Goal: Transaction & Acquisition: Purchase product/service

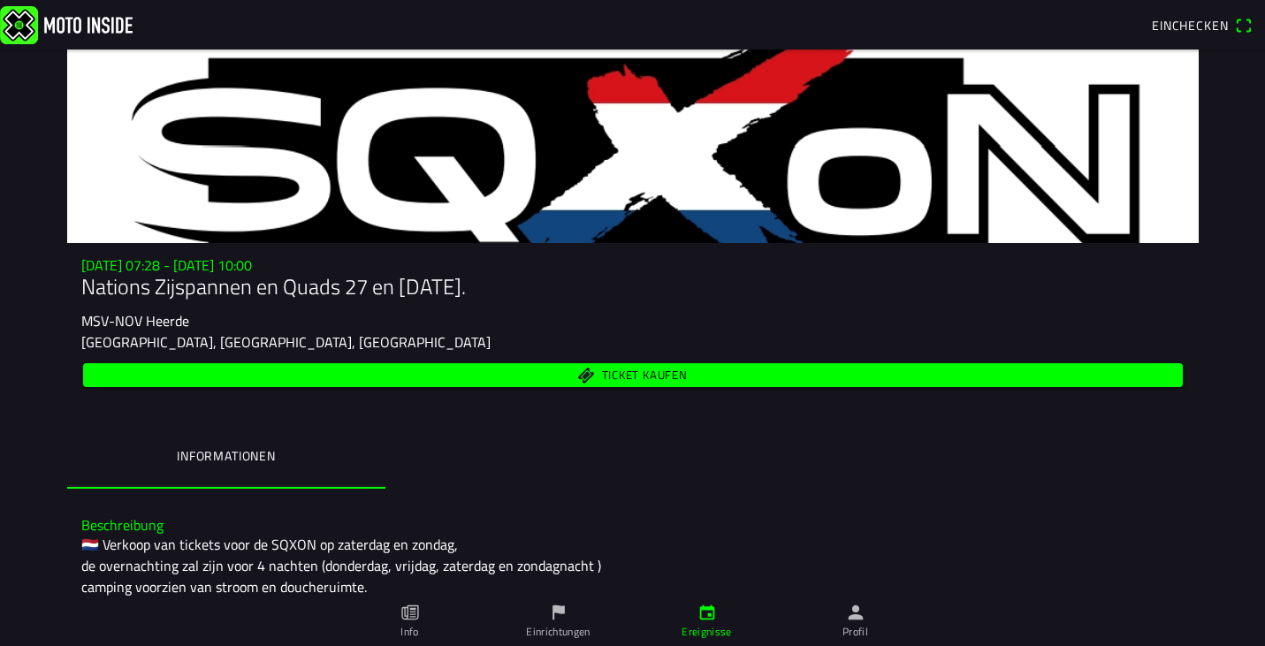
click at [1177, 27] on span "Einchecken" at bounding box center [1190, 25] width 76 height 19
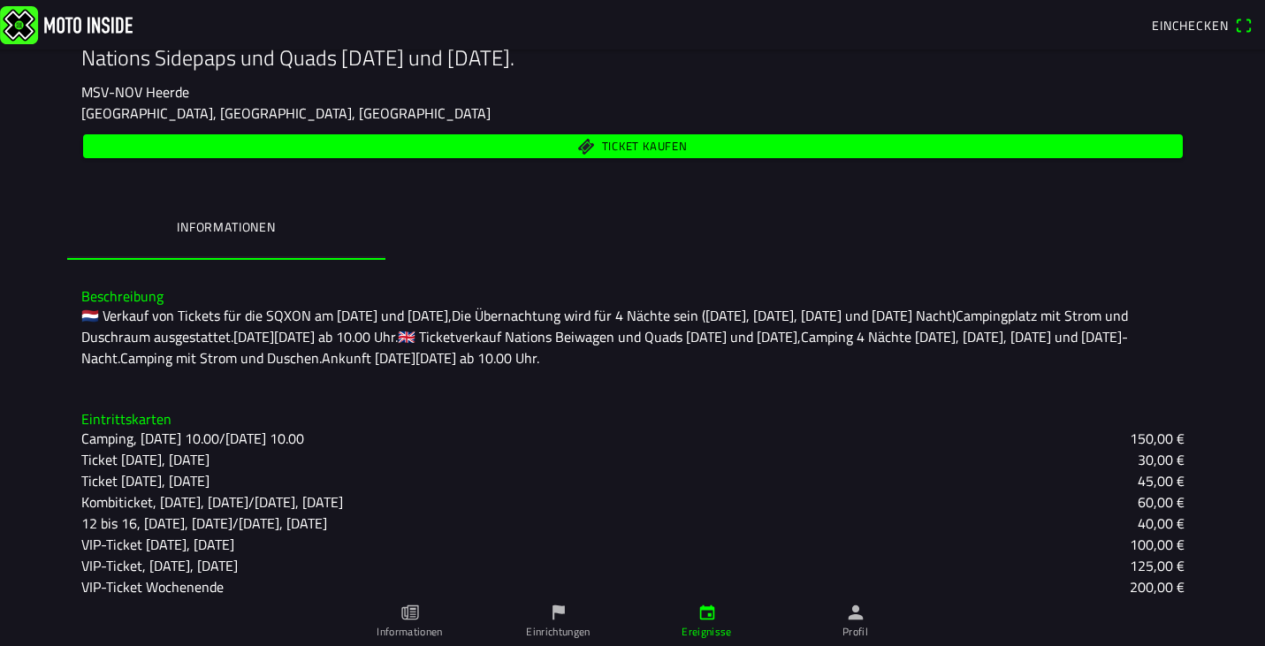
scroll to position [240, 0]
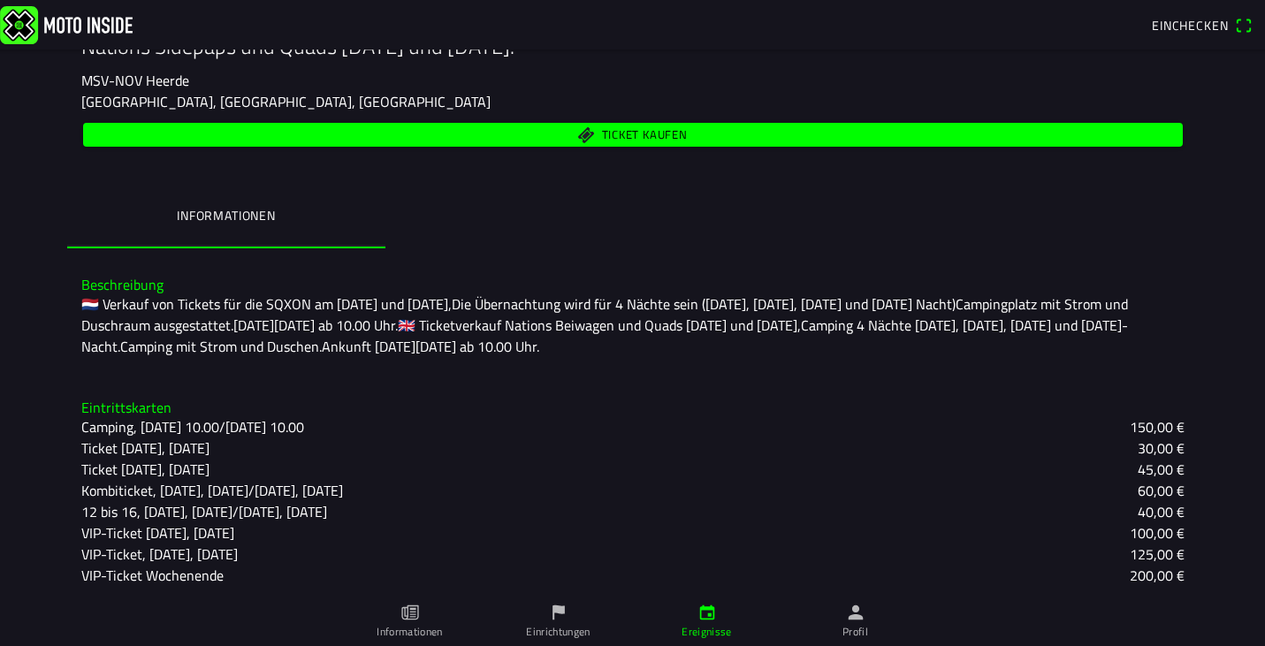
click at [628, 134] on span "TICKET KAUFEN" at bounding box center [644, 134] width 86 height 11
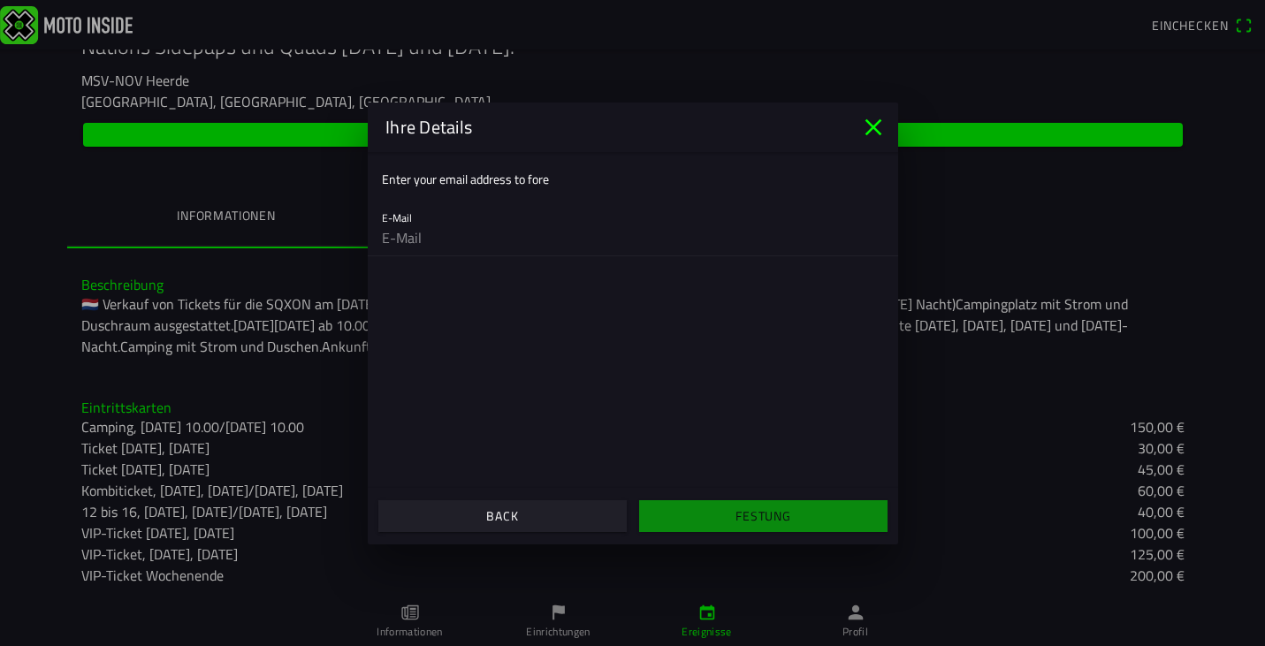
click at [420, 211] on div "E-Mail" at bounding box center [633, 227] width 502 height 57
type input "[PERSON_NAME][EMAIL_ADDRESS][DOMAIN_NAME]"
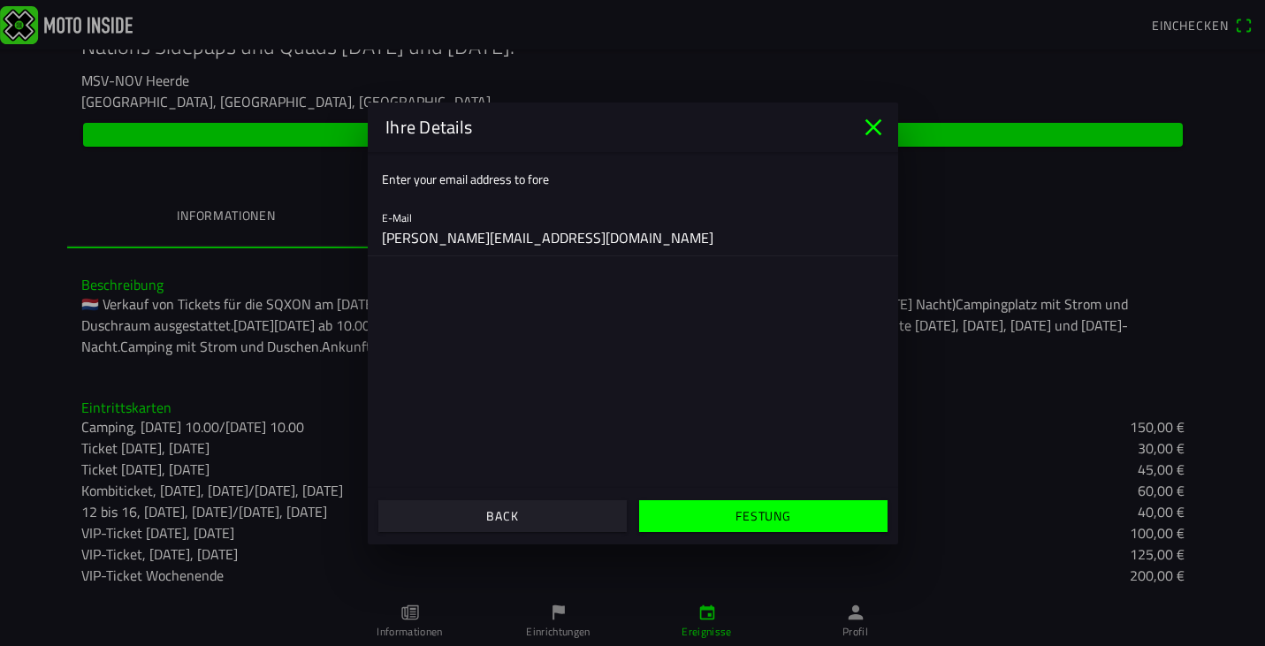
click at [0, 0] on slot "FESTUNG" at bounding box center [0, 0] width 0 height 0
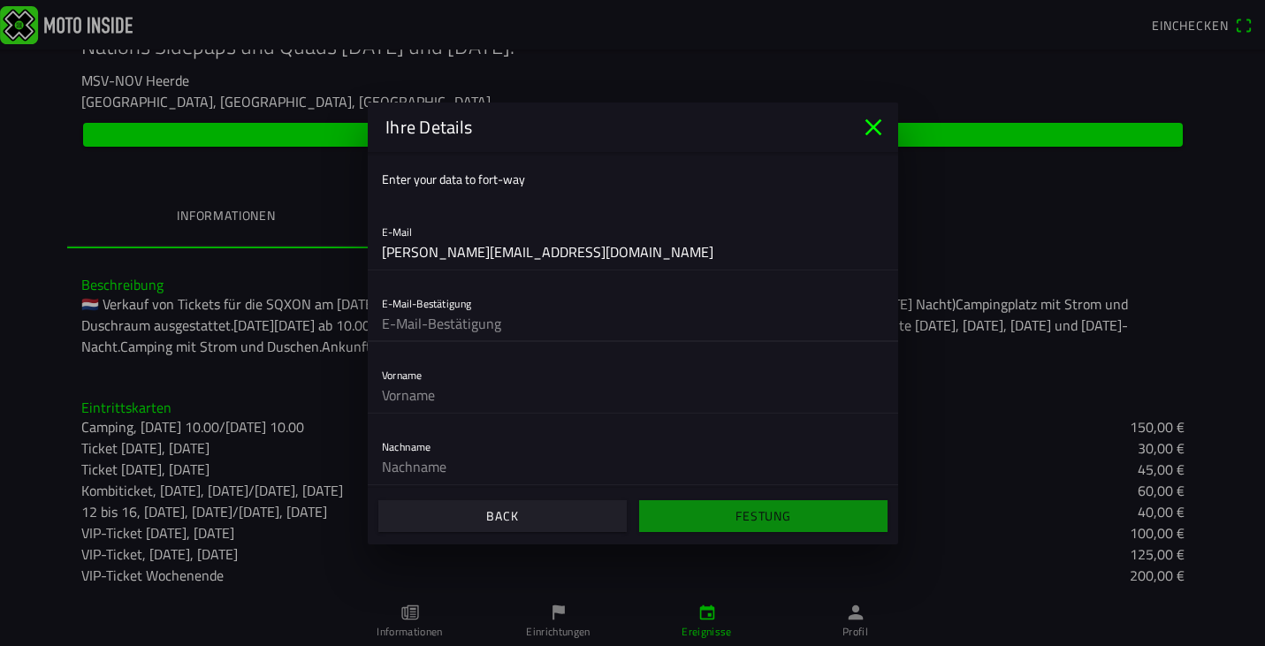
type input "[PERSON_NAME][EMAIL_ADDRESS][DOMAIN_NAME]"
click at [431, 390] on input "text" at bounding box center [633, 394] width 502 height 35
type input "[PERSON_NAME]"
click at [414, 465] on input "text" at bounding box center [633, 466] width 502 height 35
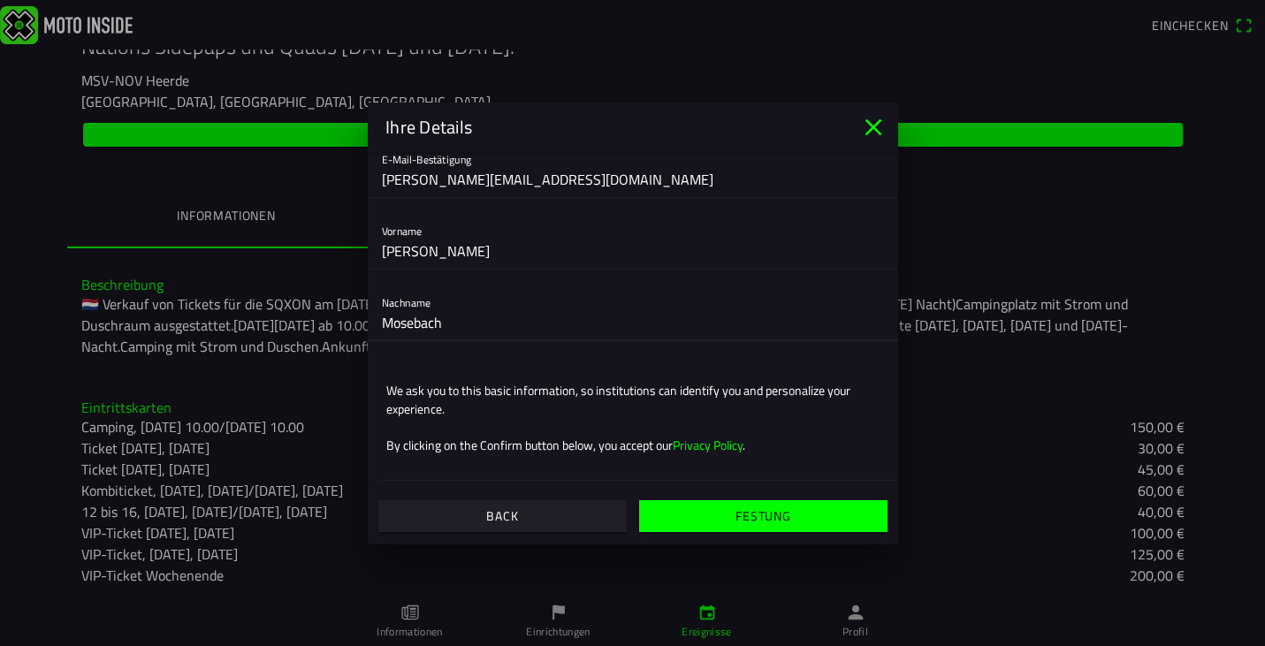
scroll to position [144, 0]
type input "Mosebach"
click at [870, 125] on icon "schließen" at bounding box center [873, 126] width 17 height 17
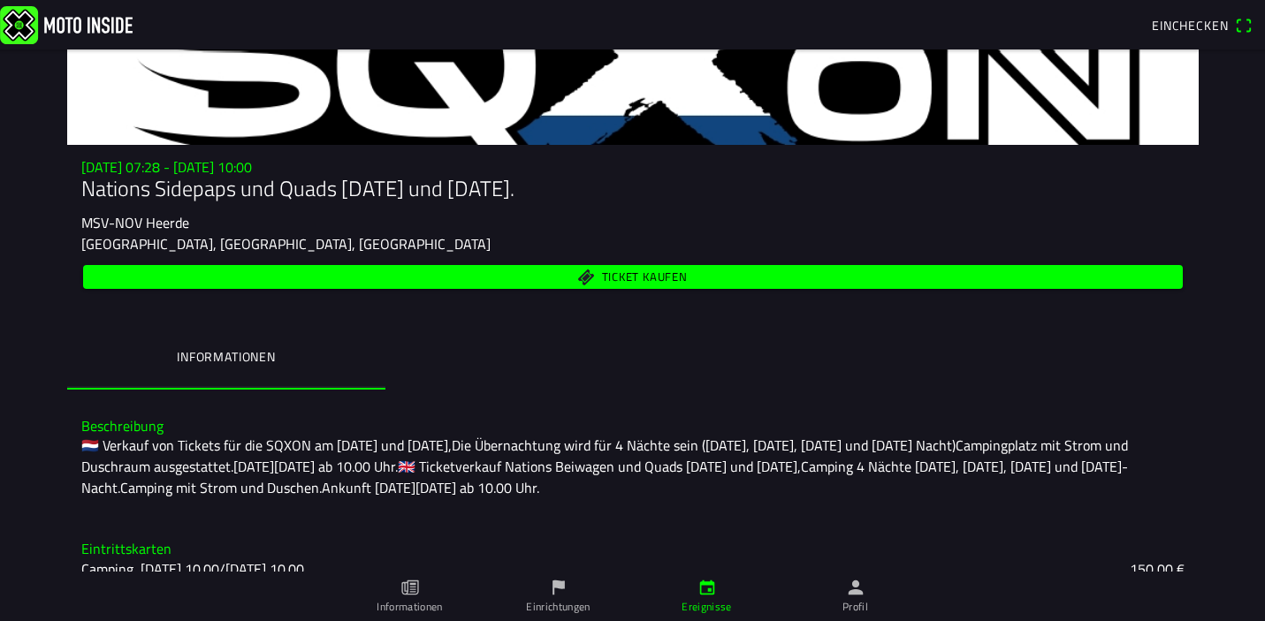
scroll to position [76, 0]
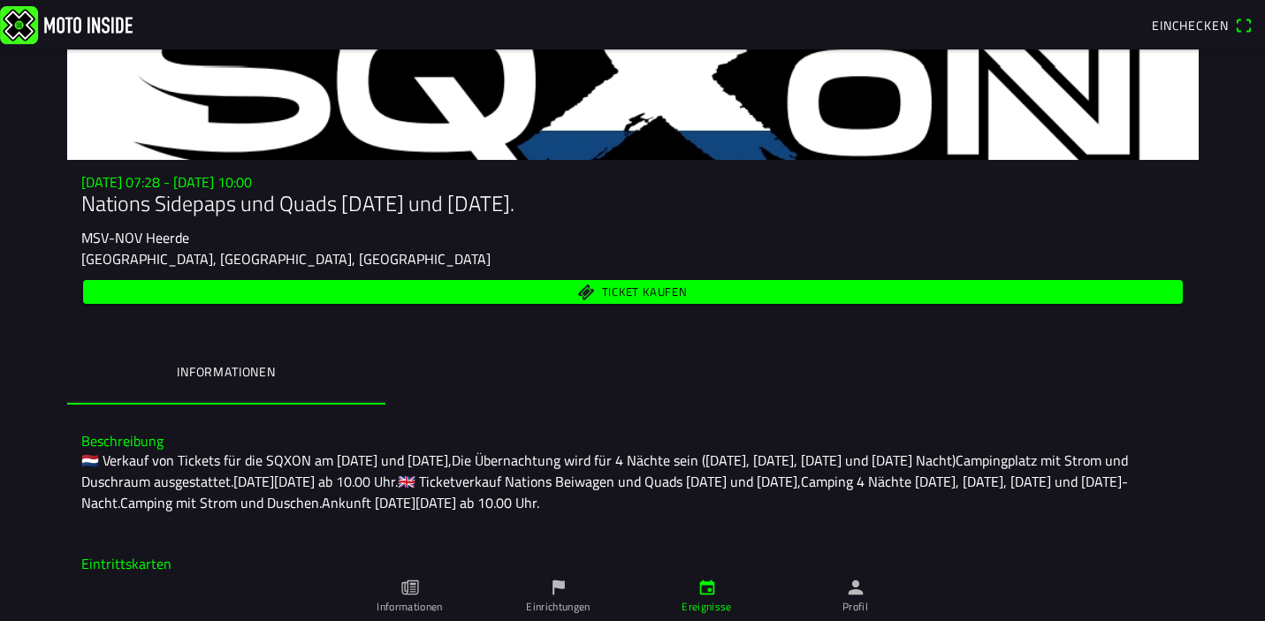
click at [641, 293] on span "TICKET KAUFEN" at bounding box center [644, 291] width 86 height 11
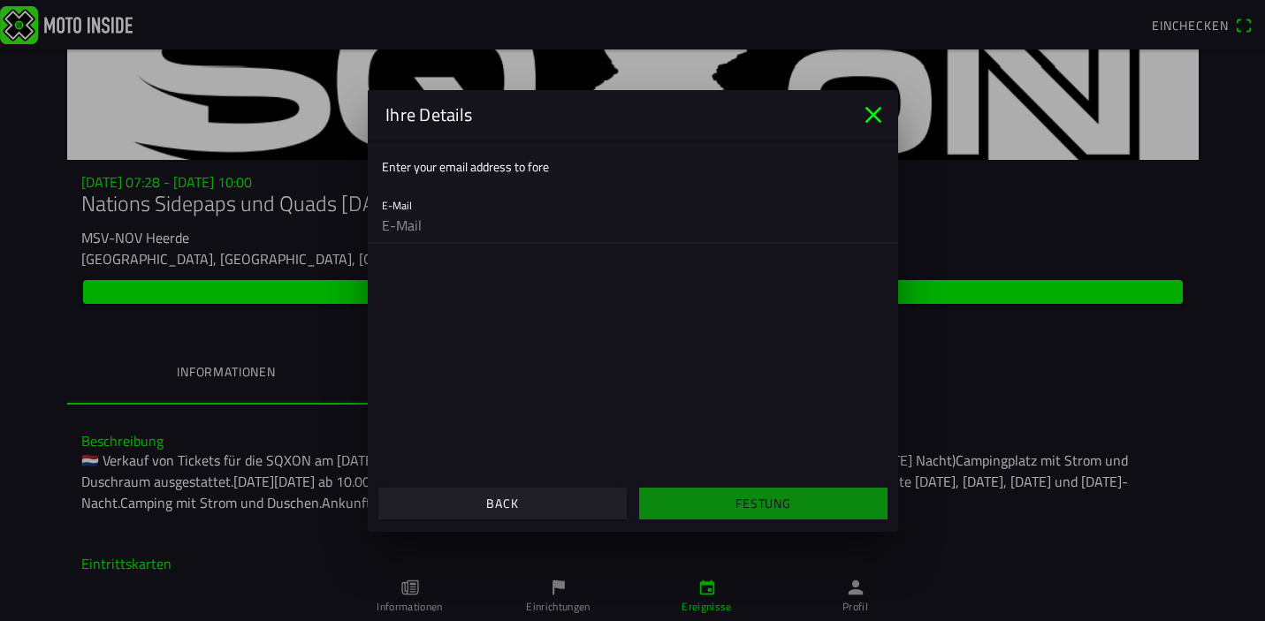
type input "[PERSON_NAME][EMAIL_ADDRESS][DOMAIN_NAME]"
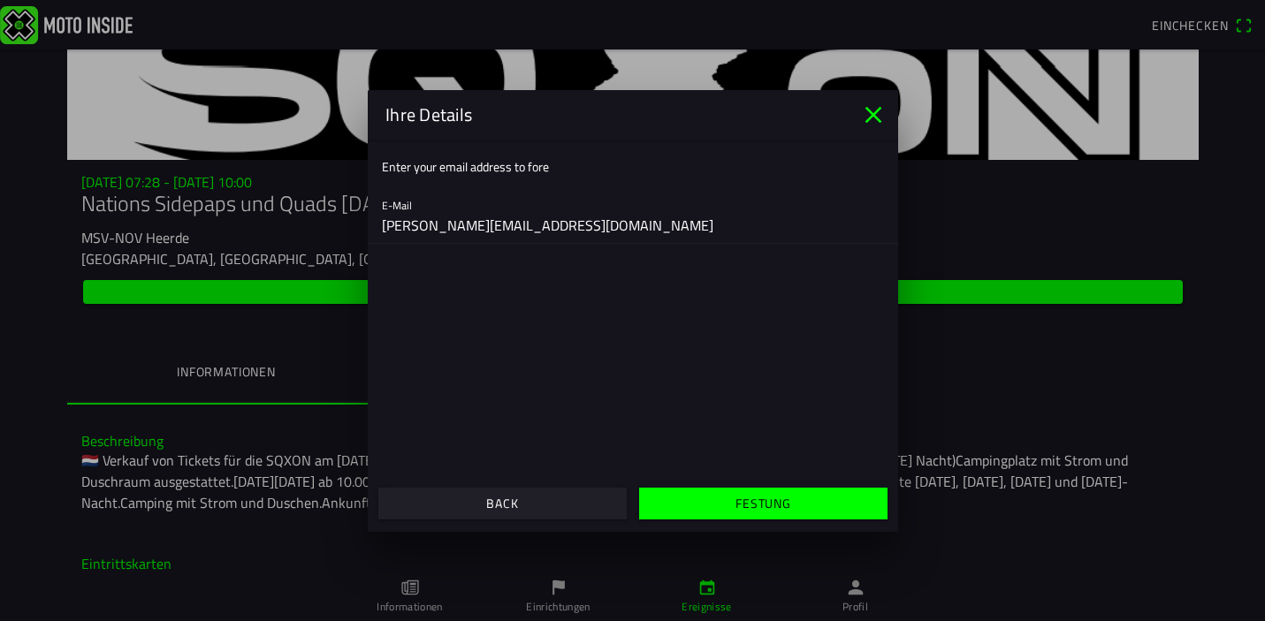
click at [723, 497] on span "FESTUNG" at bounding box center [762, 504] width 221 height 32
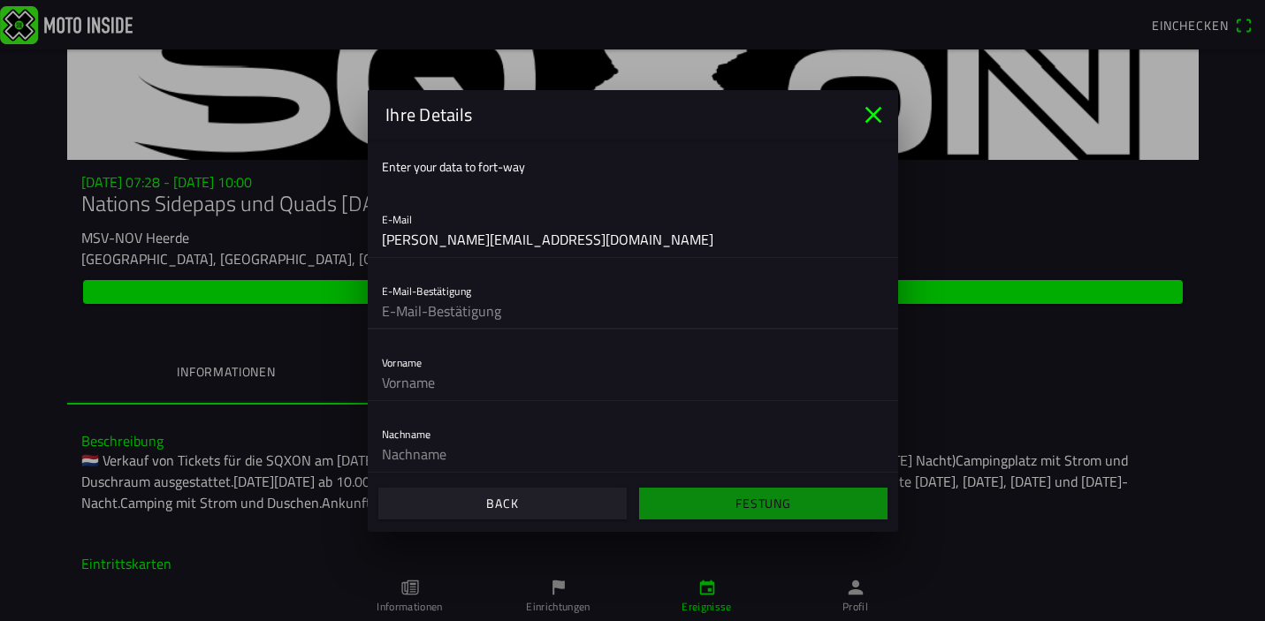
type input "[PERSON_NAME][EMAIL_ADDRESS][DOMAIN_NAME]"
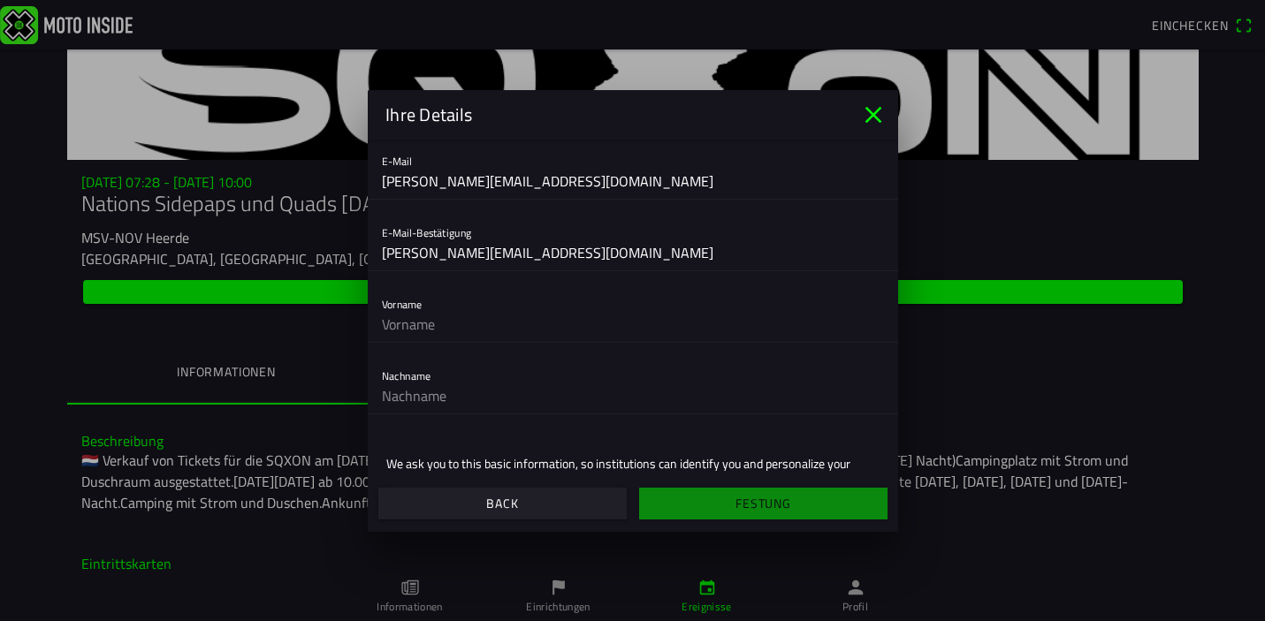
scroll to position [61, 0]
click at [453, 319] on input "text" at bounding box center [633, 321] width 502 height 35
type input "[PERSON_NAME]"
click at [397, 398] on input "text" at bounding box center [633, 393] width 502 height 35
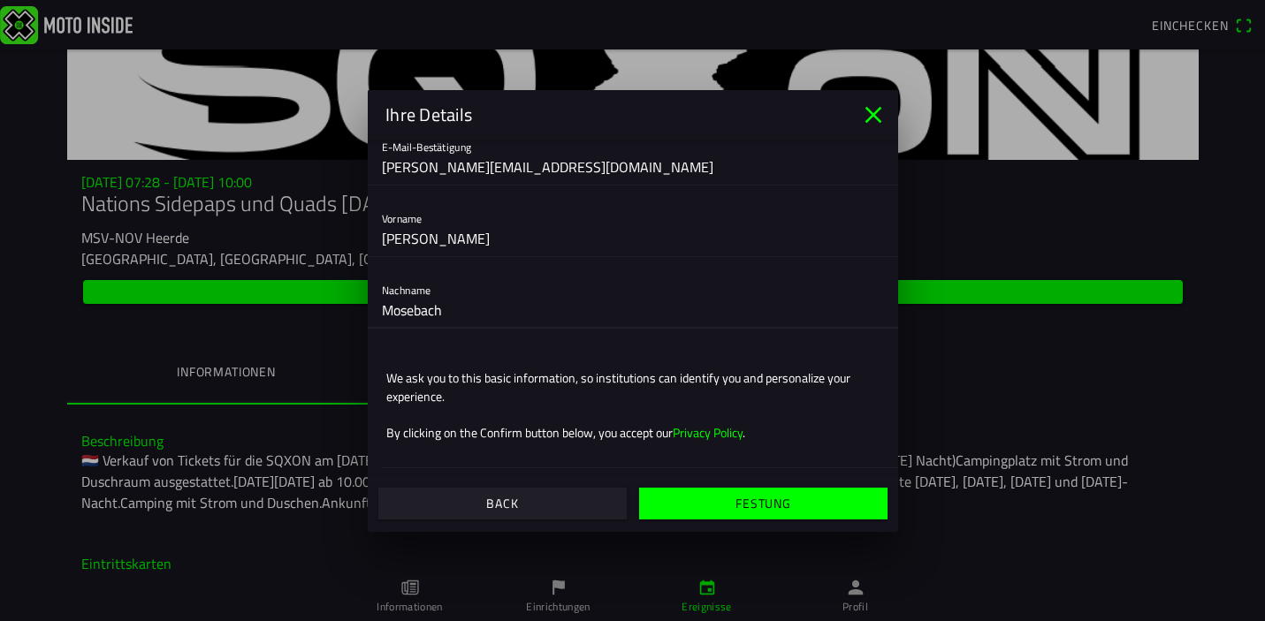
scroll to position [144, 0]
type input "Mosebach"
click at [0, 0] on slot "FESTUNG" at bounding box center [0, 0] width 0 height 0
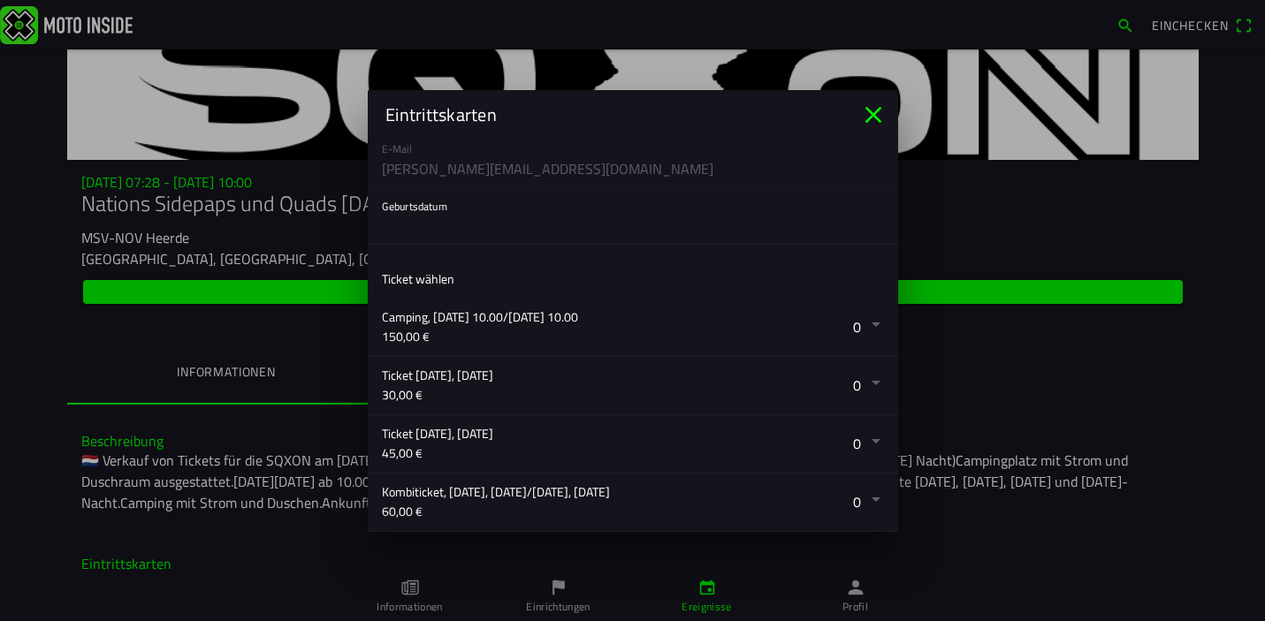
scroll to position [189, 0]
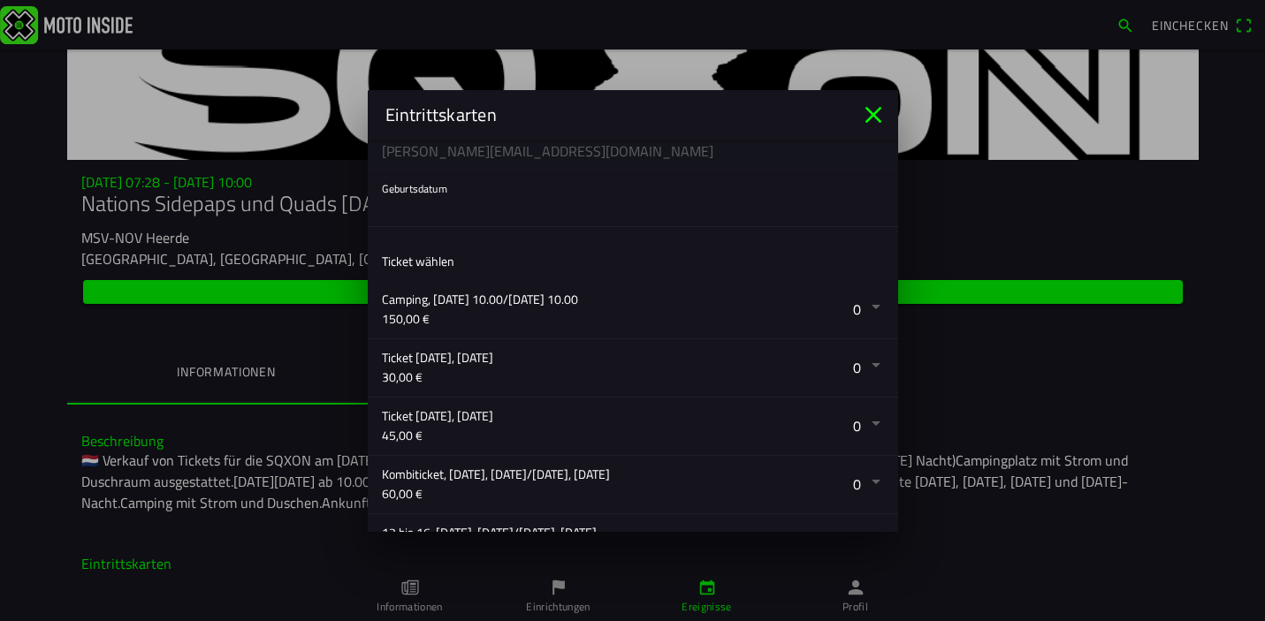
click at [879, 309] on button "button" at bounding box center [640, 309] width 516 height 57
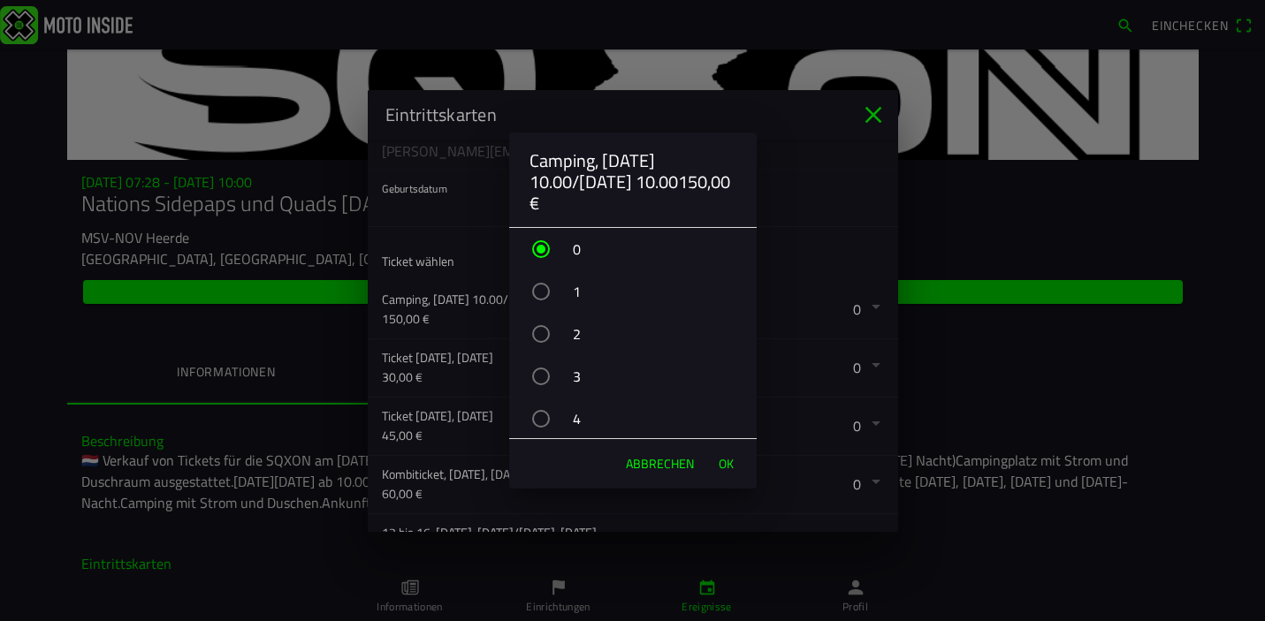
click at [543, 332] on div "button" at bounding box center [541, 334] width 18 height 18
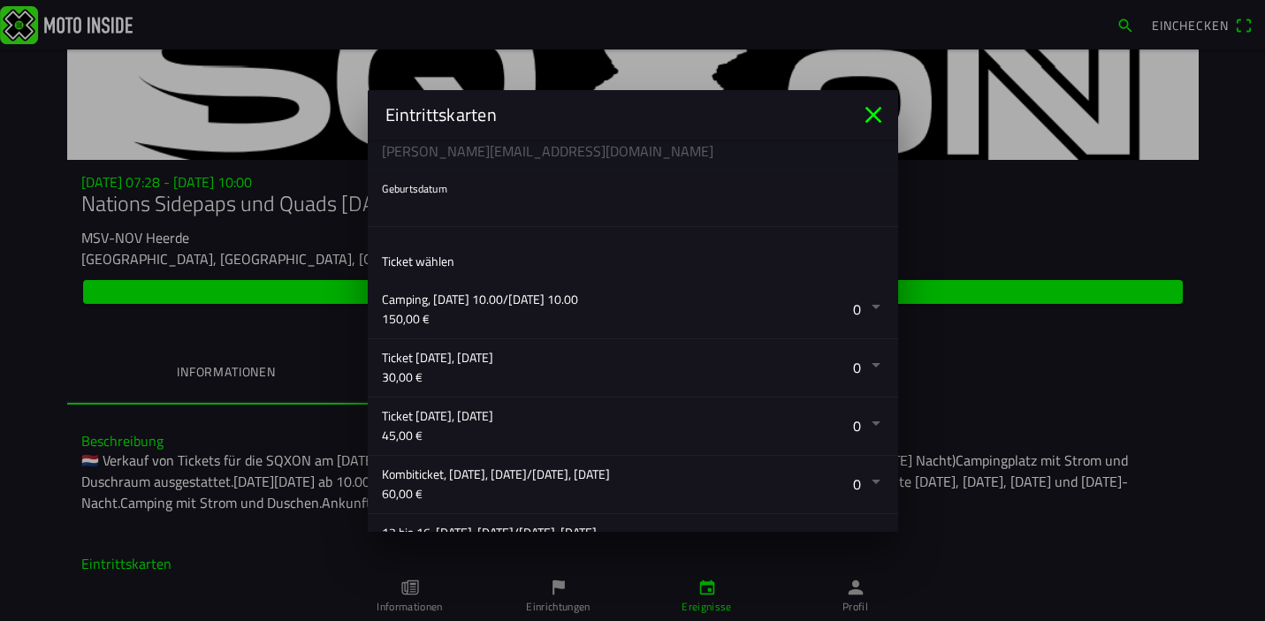
click at [816, 212] on ion-backdrop at bounding box center [632, 310] width 1265 height 621
click at [872, 305] on button "button" at bounding box center [640, 309] width 516 height 57
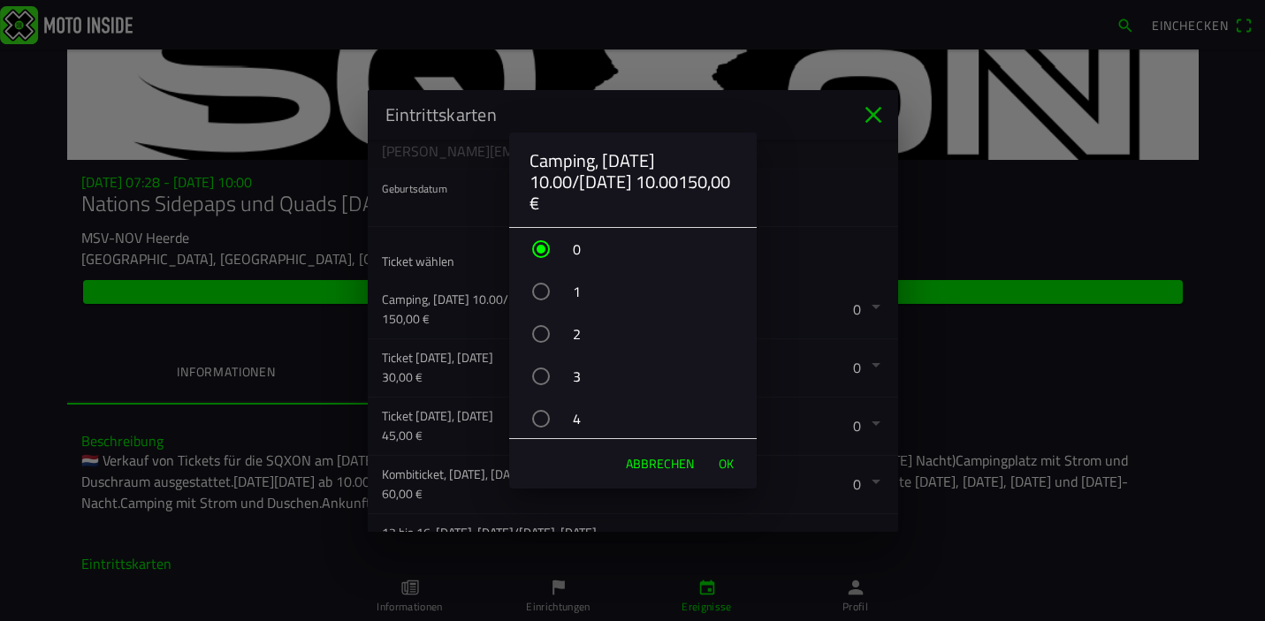
click at [539, 336] on div "button" at bounding box center [541, 334] width 18 height 18
click at [731, 462] on span "OK" at bounding box center [726, 464] width 15 height 18
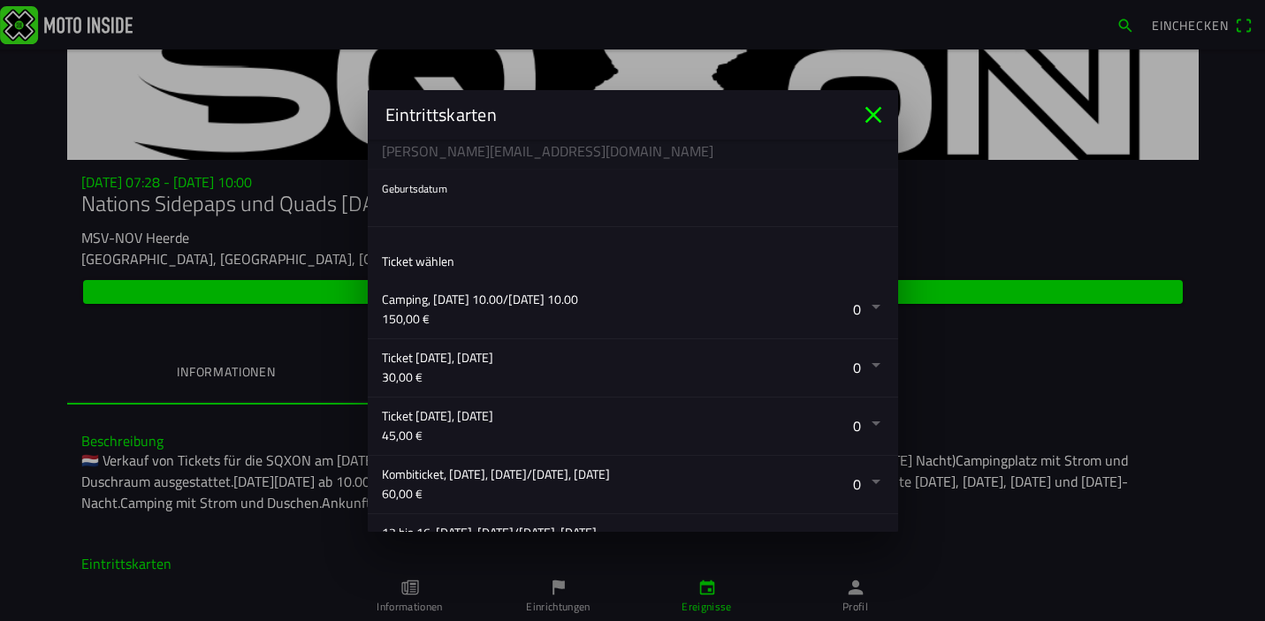
click at [876, 308] on button "button" at bounding box center [640, 309] width 516 height 57
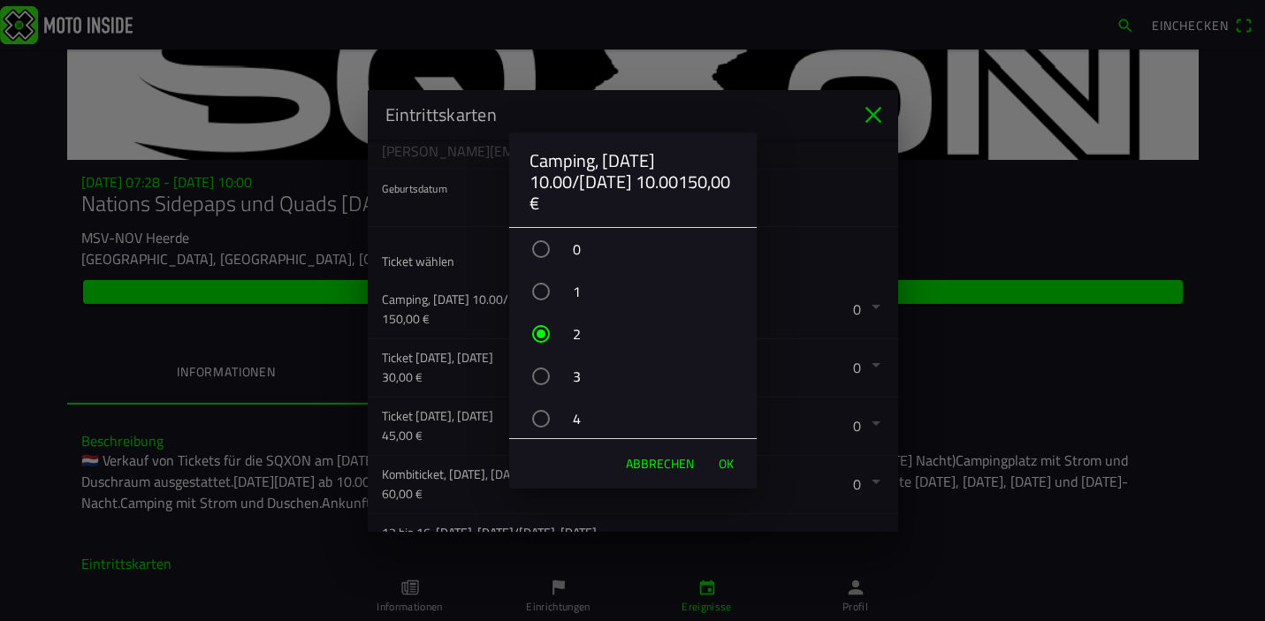
click at [726, 462] on span "OK" at bounding box center [726, 464] width 15 height 18
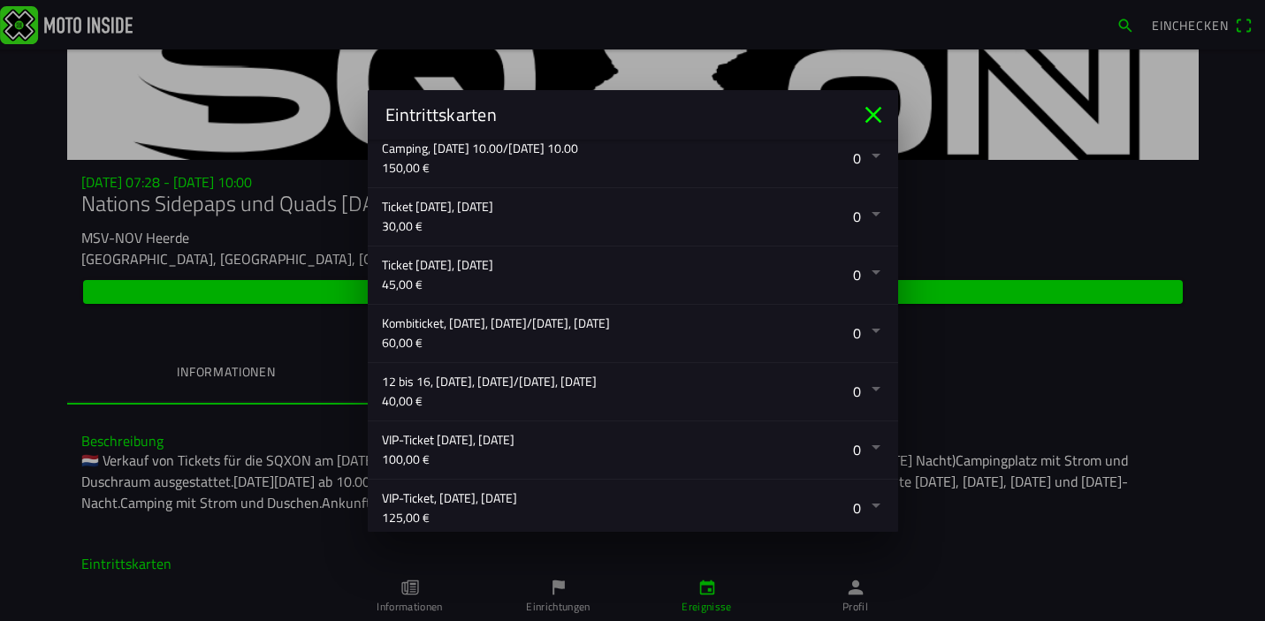
scroll to position [358, 0]
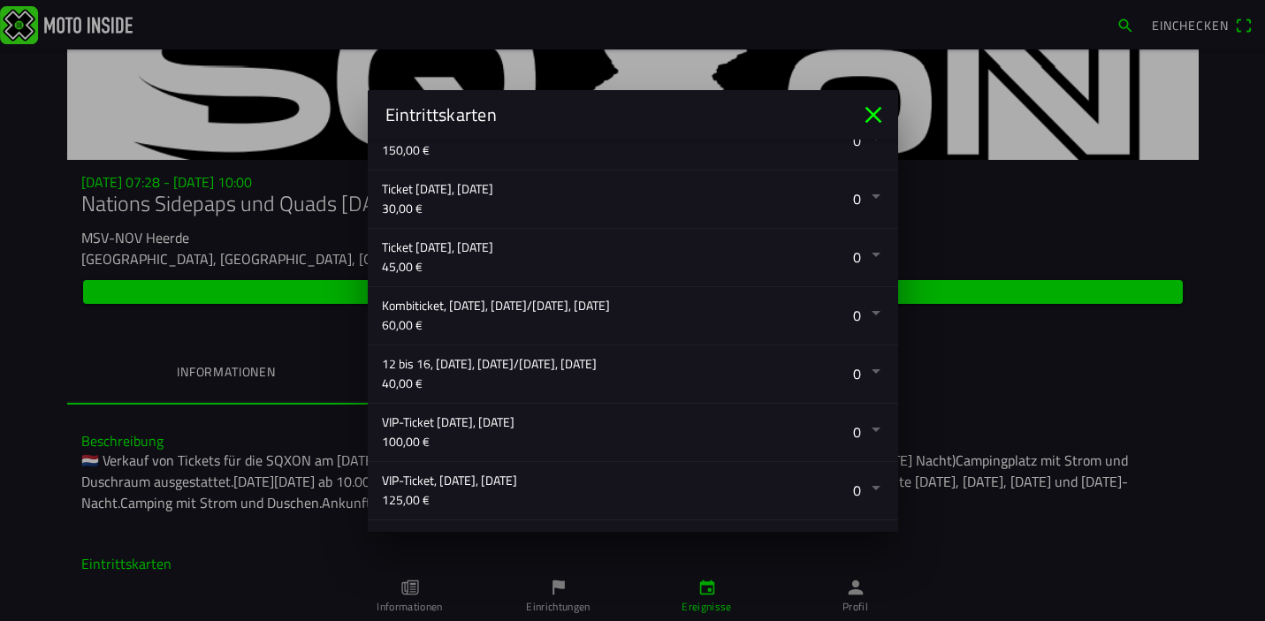
click at [876, 310] on button "button" at bounding box center [640, 315] width 516 height 57
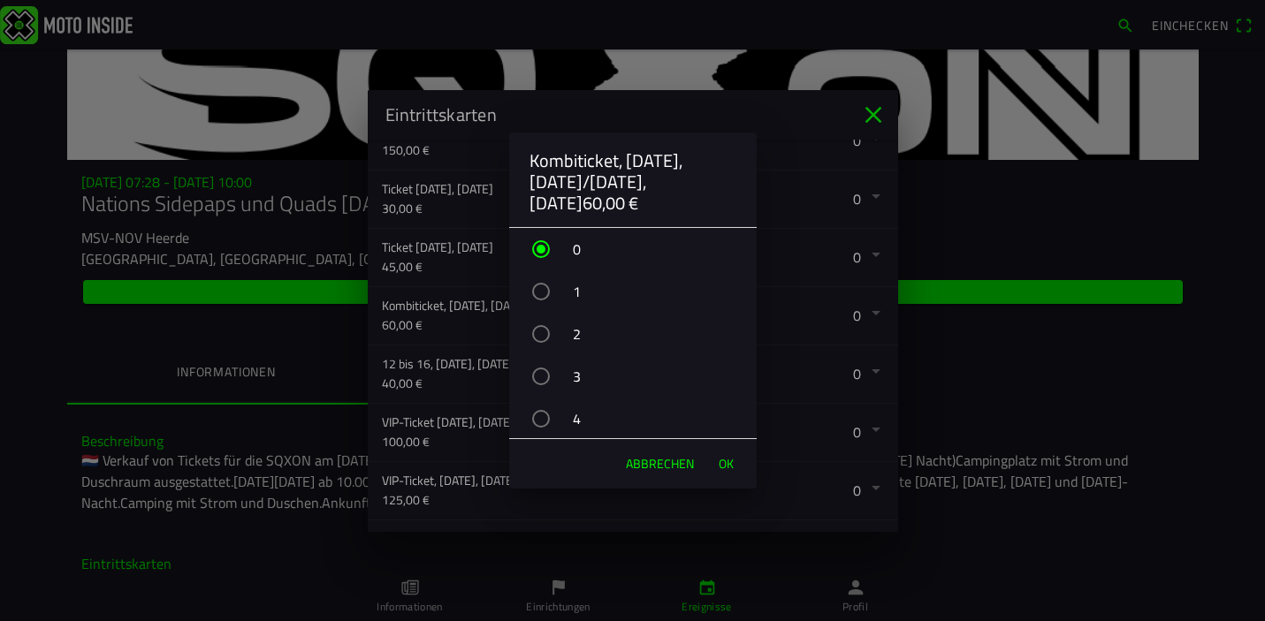
click at [542, 331] on div "button" at bounding box center [541, 334] width 18 height 18
click at [723, 464] on span "OK" at bounding box center [726, 464] width 15 height 18
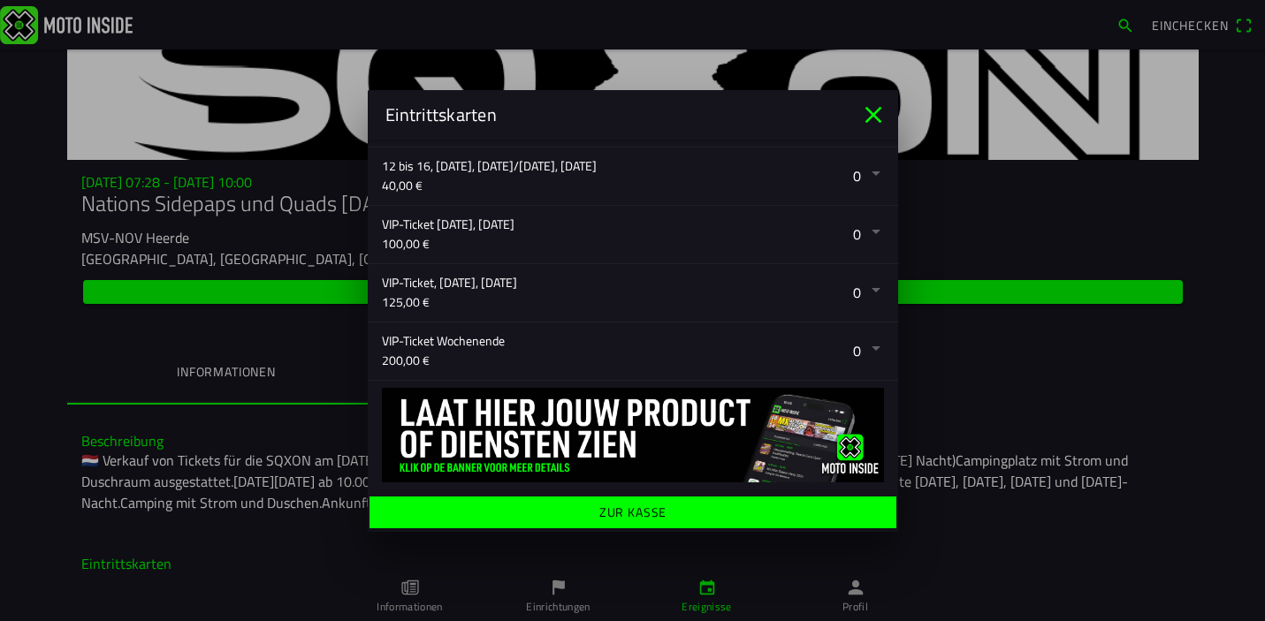
scroll to position [556, 0]
click at [640, 506] on ion-label "ZUR KASSE" at bounding box center [632, 512] width 68 height 12
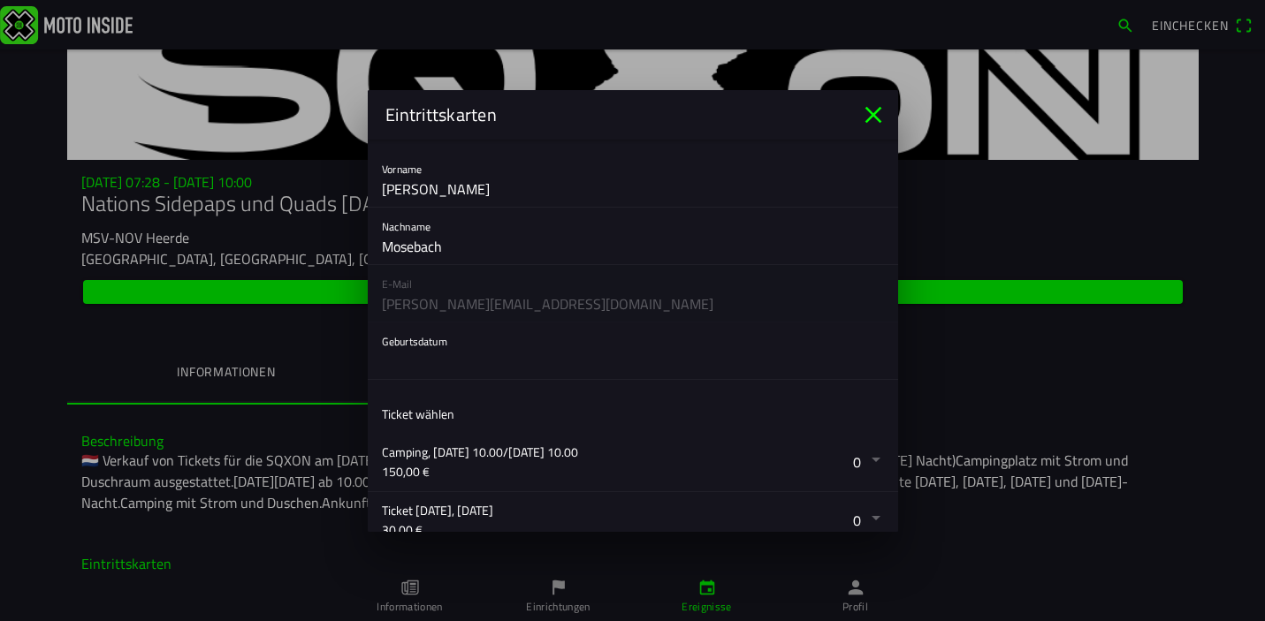
scroll to position [34, 0]
click at [446, 349] on button "button" at bounding box center [640, 352] width 516 height 57
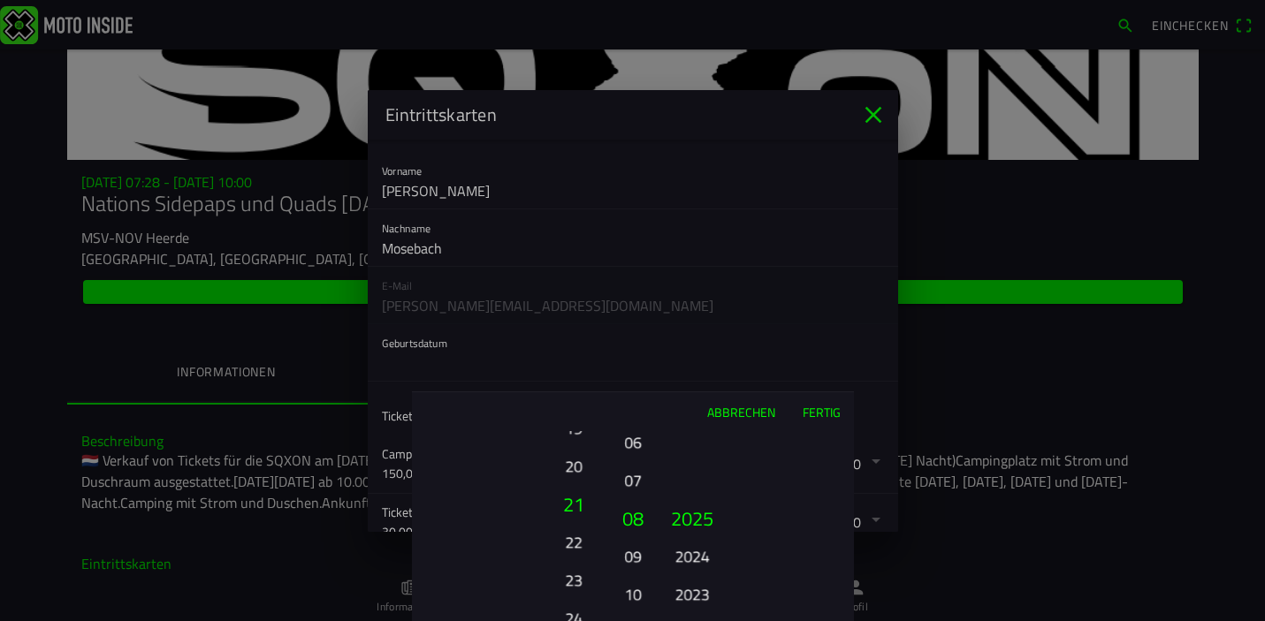
drag, startPoint x: 576, startPoint y: 592, endPoint x: 582, endPoint y: 503, distance: 89.4
click at [582, 503] on button "21" at bounding box center [574, 504] width 60 height 38
click at [575, 556] on button "22" at bounding box center [573, 556] width 49 height 31
drag, startPoint x: 692, startPoint y: 591, endPoint x: 692, endPoint y: 375, distance: 216.6
click at [692, 375] on ion-picker "ABBRECHEN FERTIG 01 02 03 04 05 06 07 08 09 10 11 12 13 14 15 16 17 18 19 20 21…" at bounding box center [632, 310] width 1265 height 621
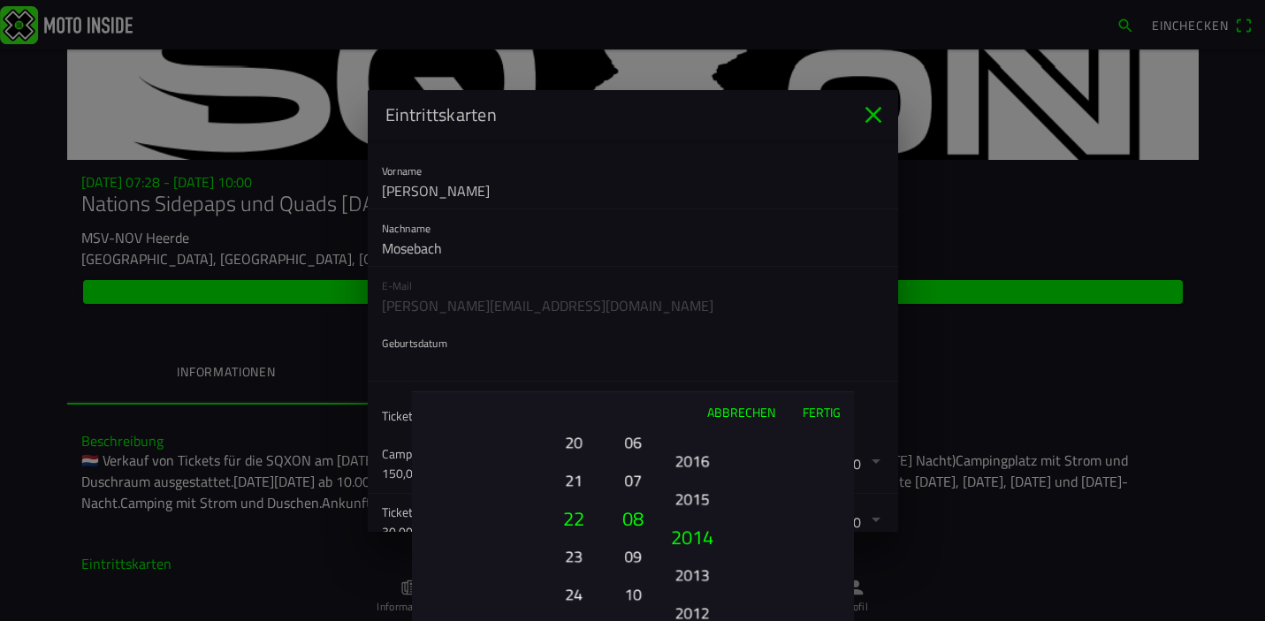
drag, startPoint x: 689, startPoint y: 588, endPoint x: 705, endPoint y: 347, distance: 240.9
click at [705, 347] on ion-picker "ABBRECHEN FERTIG 01 02 03 04 05 06 07 08 09 10 11 12 13 14 15 16 17 18 19 20 21…" at bounding box center [632, 310] width 1265 height 621
drag, startPoint x: 686, startPoint y: 581, endPoint x: 689, endPoint y: 400, distance: 181.2
click at [689, 400] on div "ABBRECHEN FERTIG 01 02 03 04 05 06 07 08 09 10 11 12 13 14 15 16 17 18 19 20 21…" at bounding box center [633, 507] width 442 height 230
drag, startPoint x: 697, startPoint y: 576, endPoint x: 699, endPoint y: 453, distance: 122.9
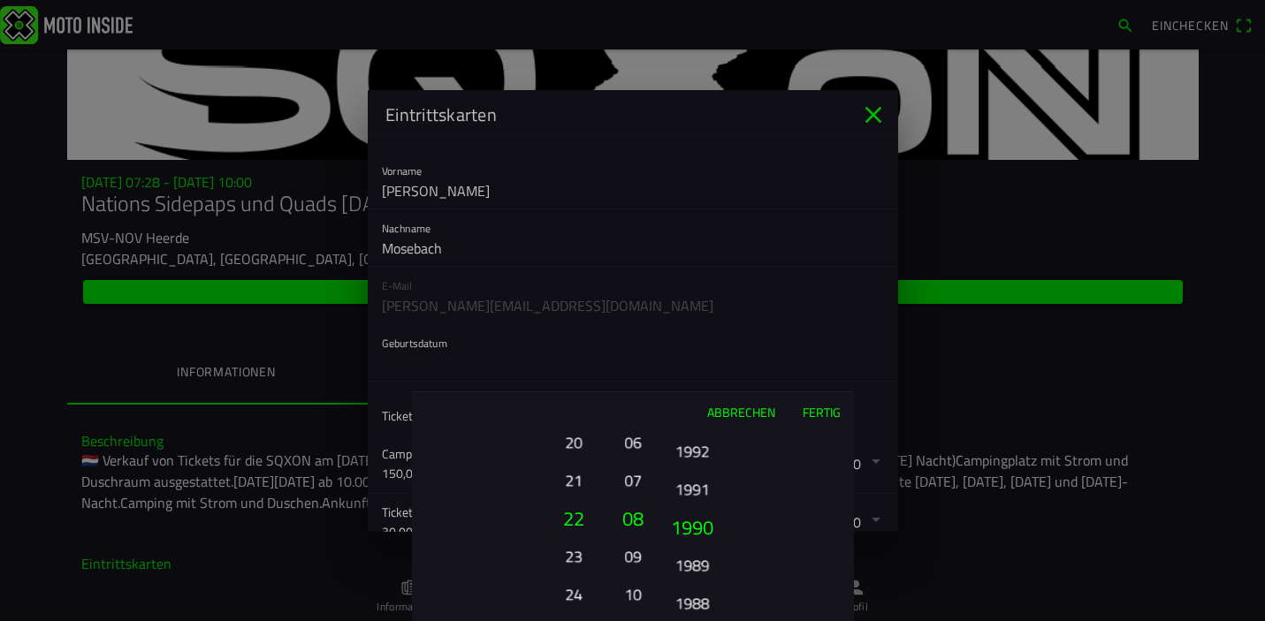
click at [699, 453] on ion-picker-column "2025 2024 2023 2022 2021 2020 2019 2018 2017 2016 2015 2014 2013 2012 2011 2010…" at bounding box center [754, 526] width 199 height 190
drag, startPoint x: 698, startPoint y: 576, endPoint x: 698, endPoint y: 484, distance: 92.8
click at [698, 484] on ion-picker-column "2025 2024 2023 2022 2021 2020 2019 2018 2017 2016 2015 2014 2013 2012 2011 2010…" at bounding box center [754, 526] width 199 height 190
drag, startPoint x: 696, startPoint y: 583, endPoint x: 704, endPoint y: 411, distance: 172.6
click at [704, 411] on div "ABBRECHEN FERTIG 01 02 03 04 05 06 07 08 09 10 11 12 13 14 15 16 17 18 19 20 21…" at bounding box center [633, 507] width 442 height 230
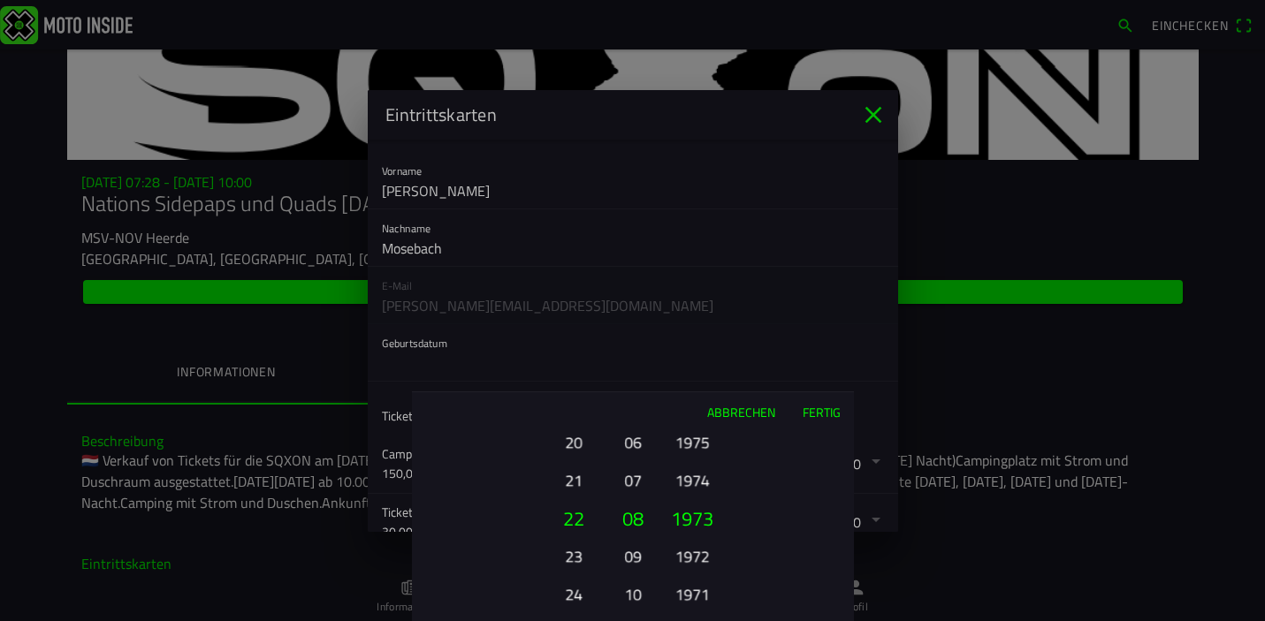
click at [698, 555] on button "1972" at bounding box center [691, 556] width 49 height 31
click at [827, 414] on button "FERTIG" at bounding box center [820, 411] width 65 height 39
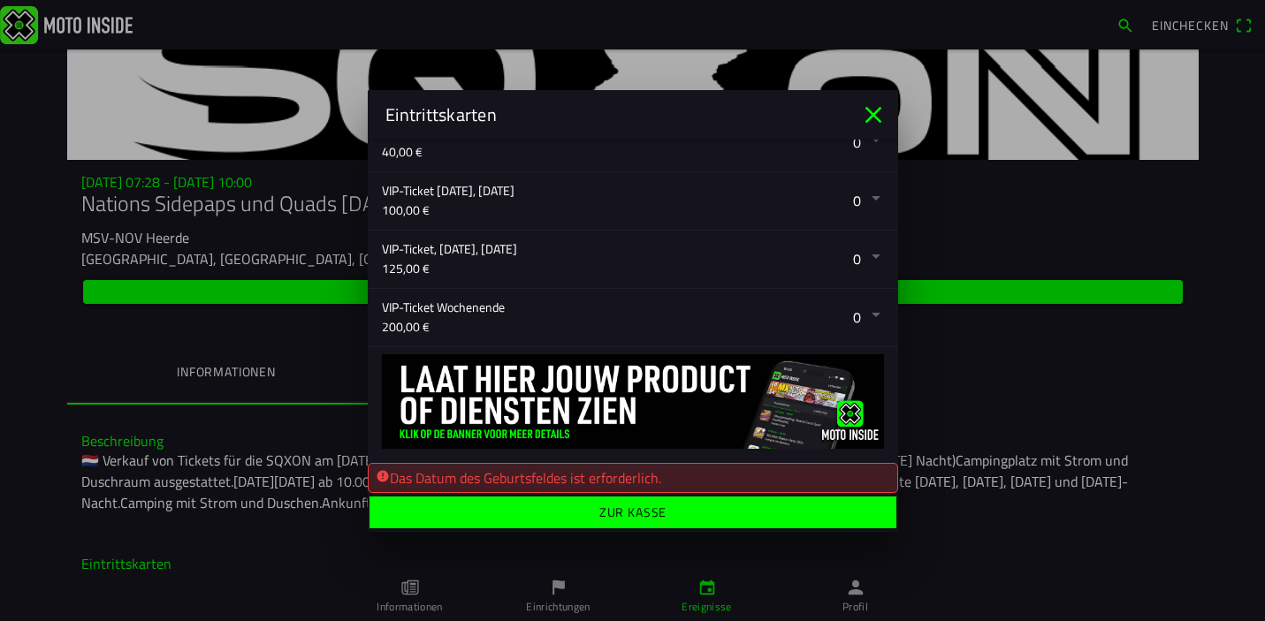
scroll to position [594, 0]
click at [623, 513] on ion-label "ZUR KASSE" at bounding box center [632, 512] width 68 height 12
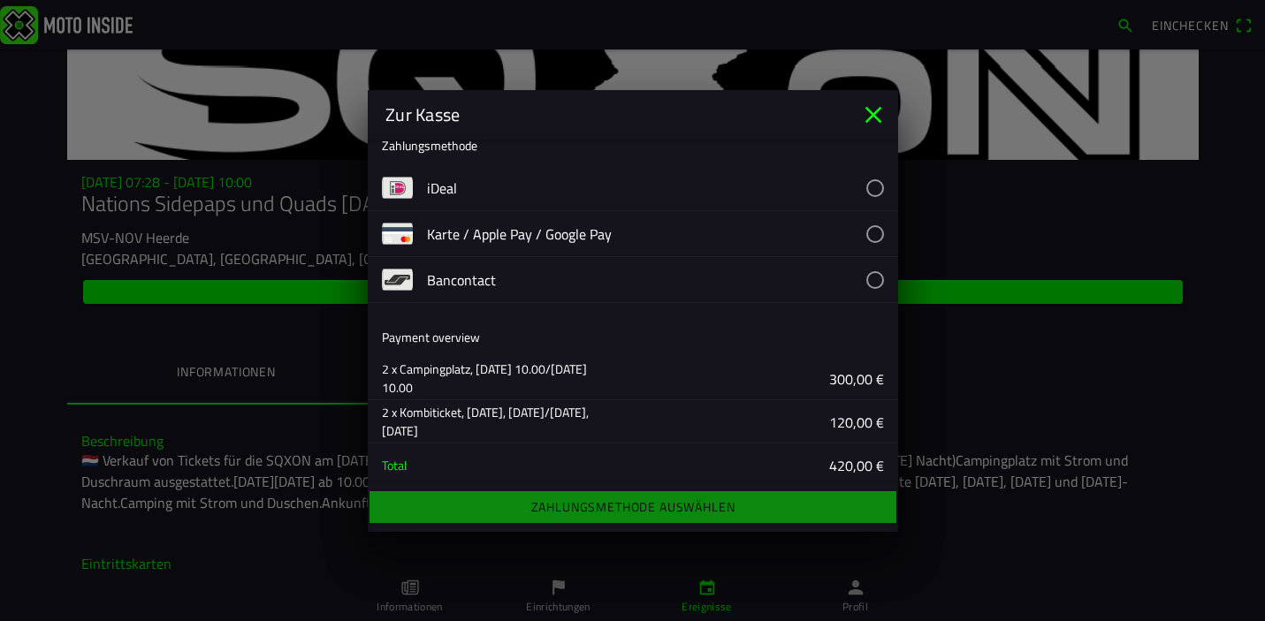
scroll to position [23, 0]
click at [875, 231] on button "button" at bounding box center [662, 231] width 471 height 45
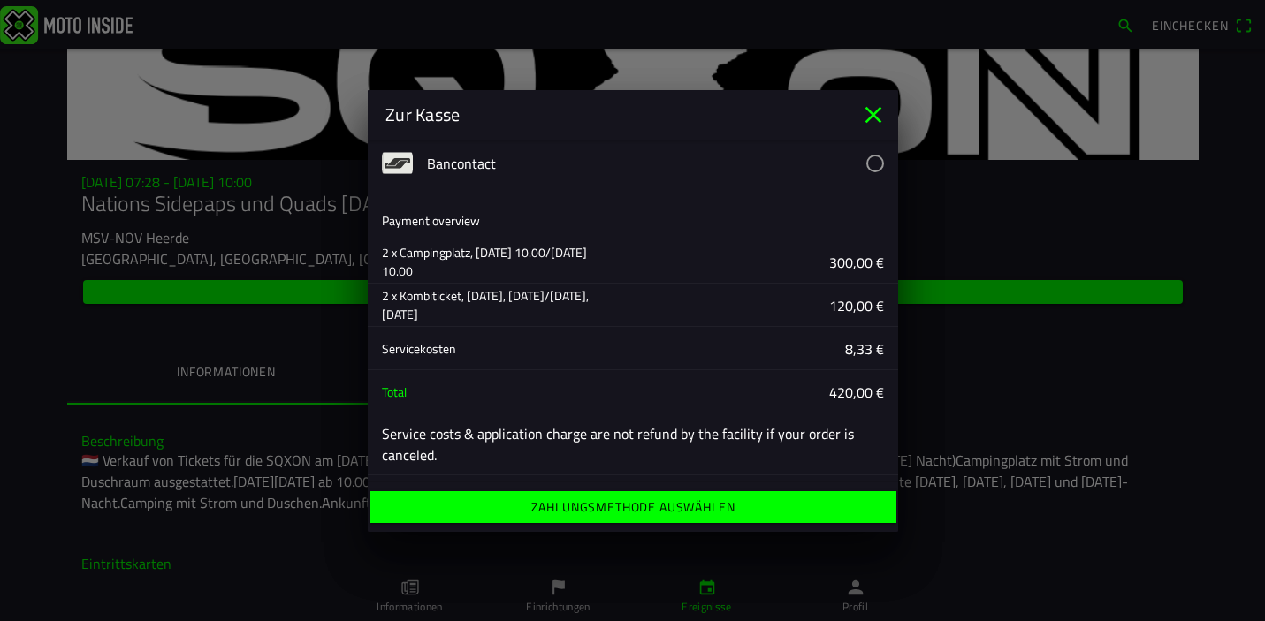
scroll to position [138, 0]
click at [651, 504] on ion-label "ZAHLUNGSMETHODE AUSWÄHLEN" at bounding box center [632, 507] width 204 height 12
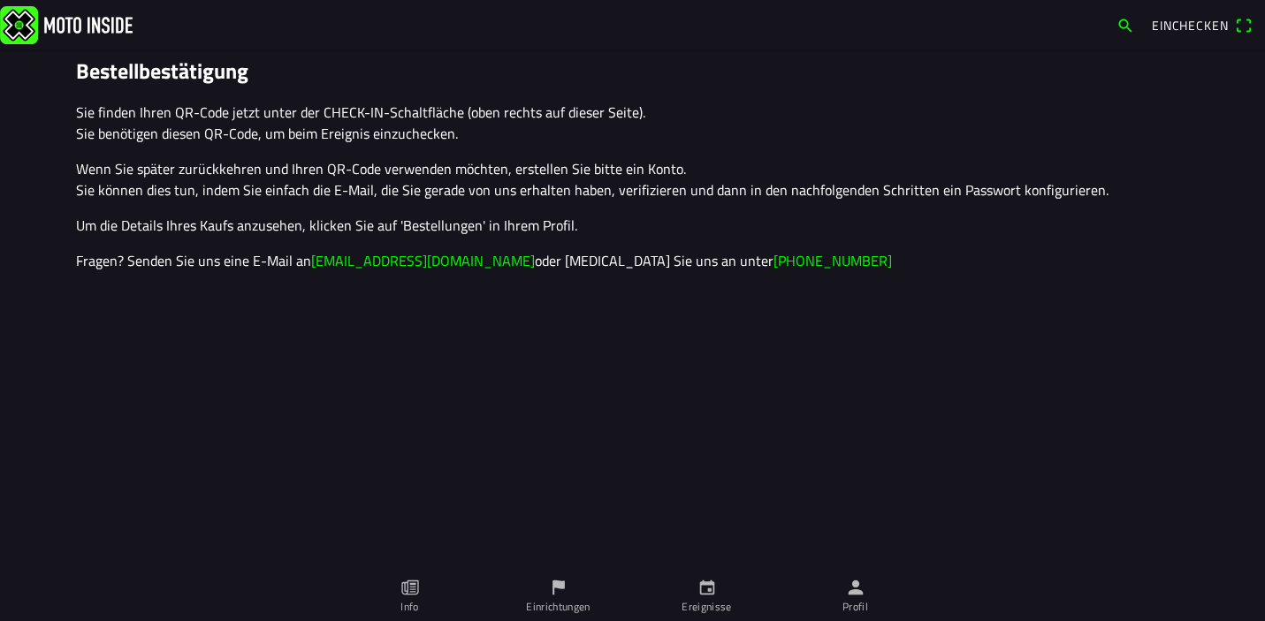
click at [1189, 27] on span "Einchecken" at bounding box center [1190, 25] width 76 height 19
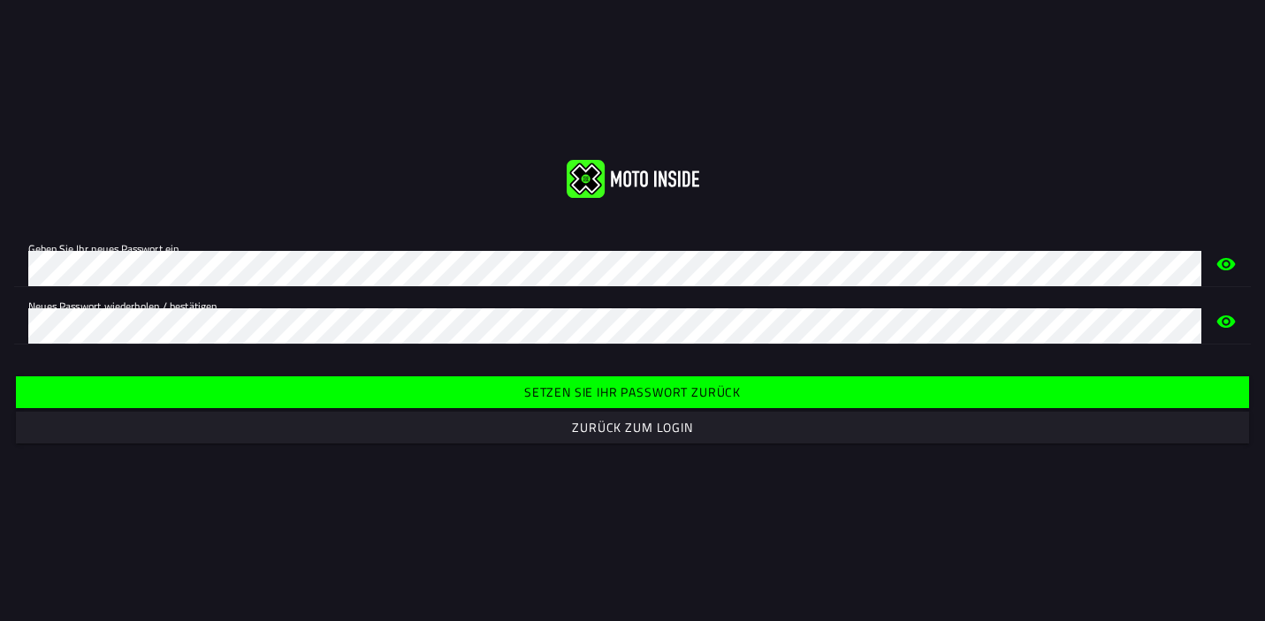
click at [1224, 263] on icon "eye" at bounding box center [1226, 264] width 19 height 12
click at [0, 0] on slot "Setzen Sie Ihr Passwort zurück" at bounding box center [0, 0] width 0 height 0
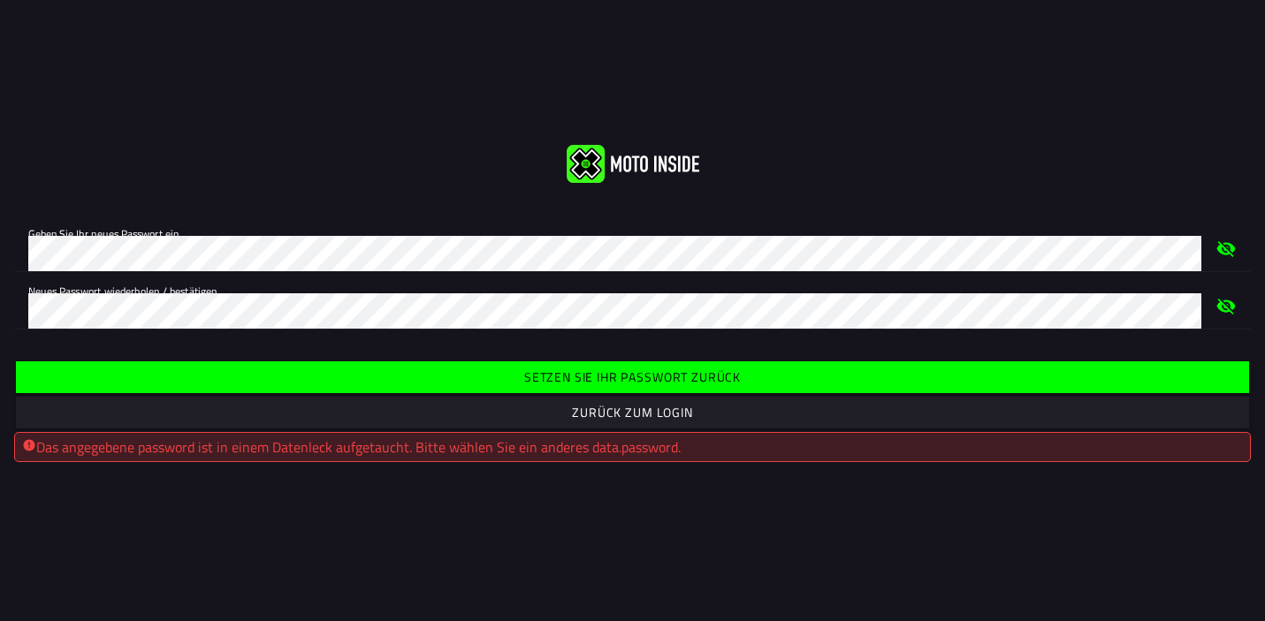
click at [0, 0] on slot "Setzen Sie Ihr Passwort zurück" at bounding box center [0, 0] width 0 height 0
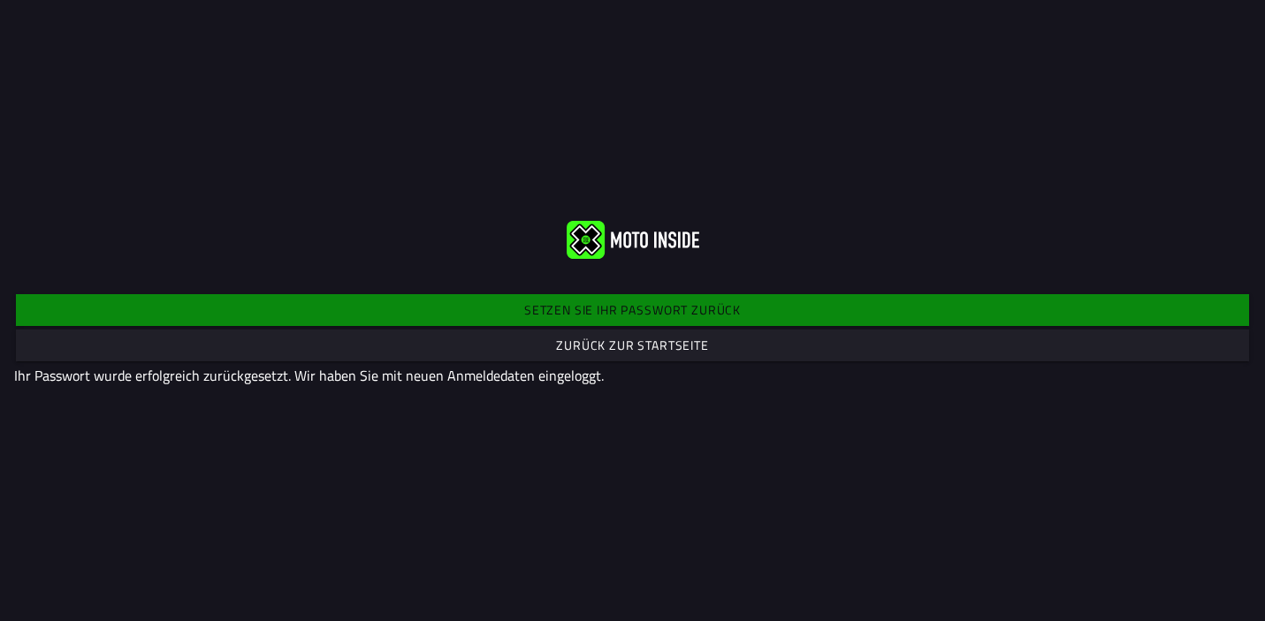
click at [0, 0] on slot "Zurück zur Startseite" at bounding box center [0, 0] width 0 height 0
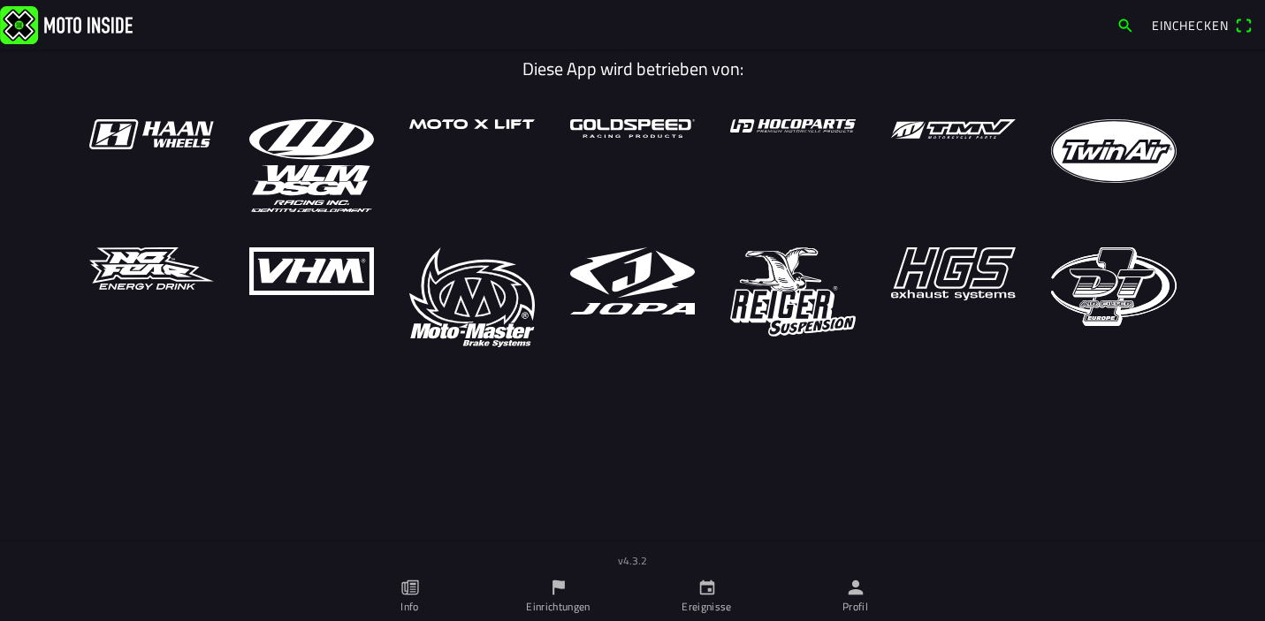
click at [1187, 26] on span "Einchecken" at bounding box center [1190, 25] width 76 height 19
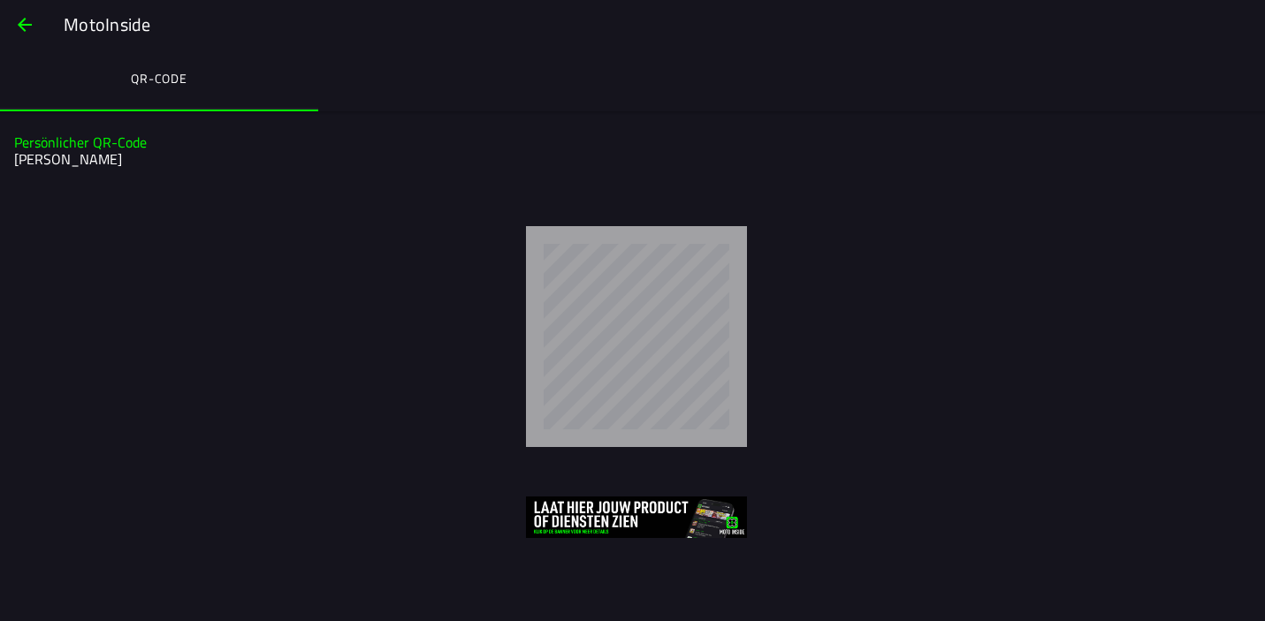
click at [153, 77] on ion-label "QR-Code" at bounding box center [159, 78] width 57 height 19
click at [26, 18] on span "button" at bounding box center [24, 25] width 21 height 42
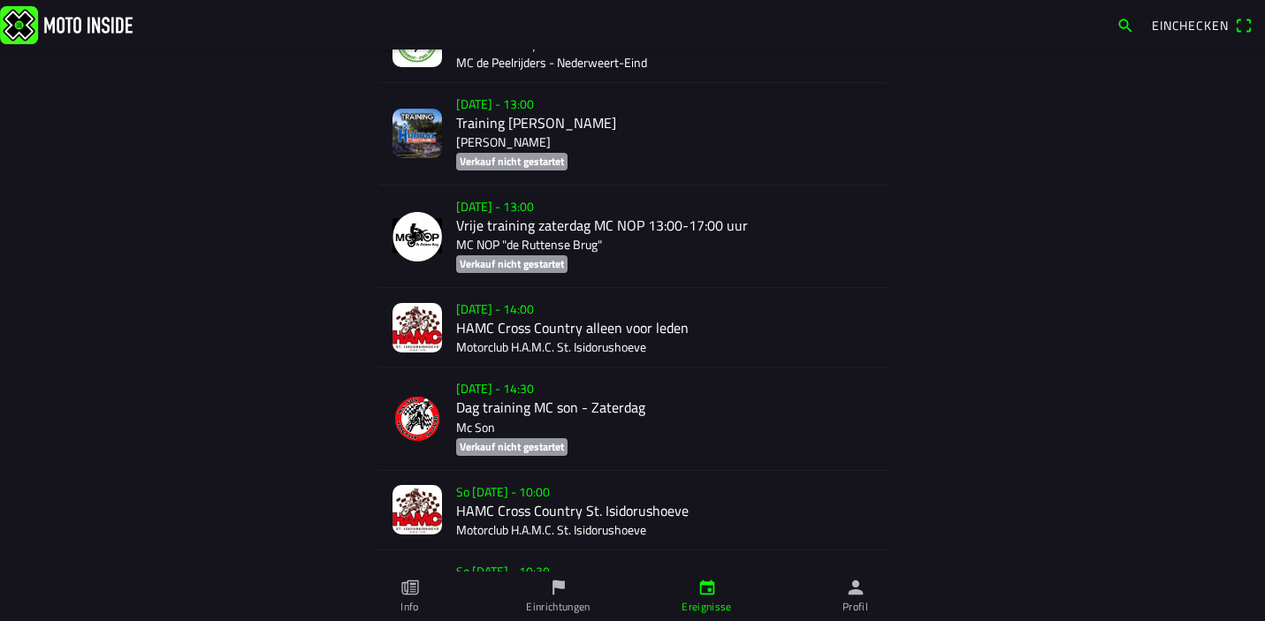
scroll to position [7042, 0]
click at [408, 591] on icon "paper" at bounding box center [409, 588] width 17 height 15
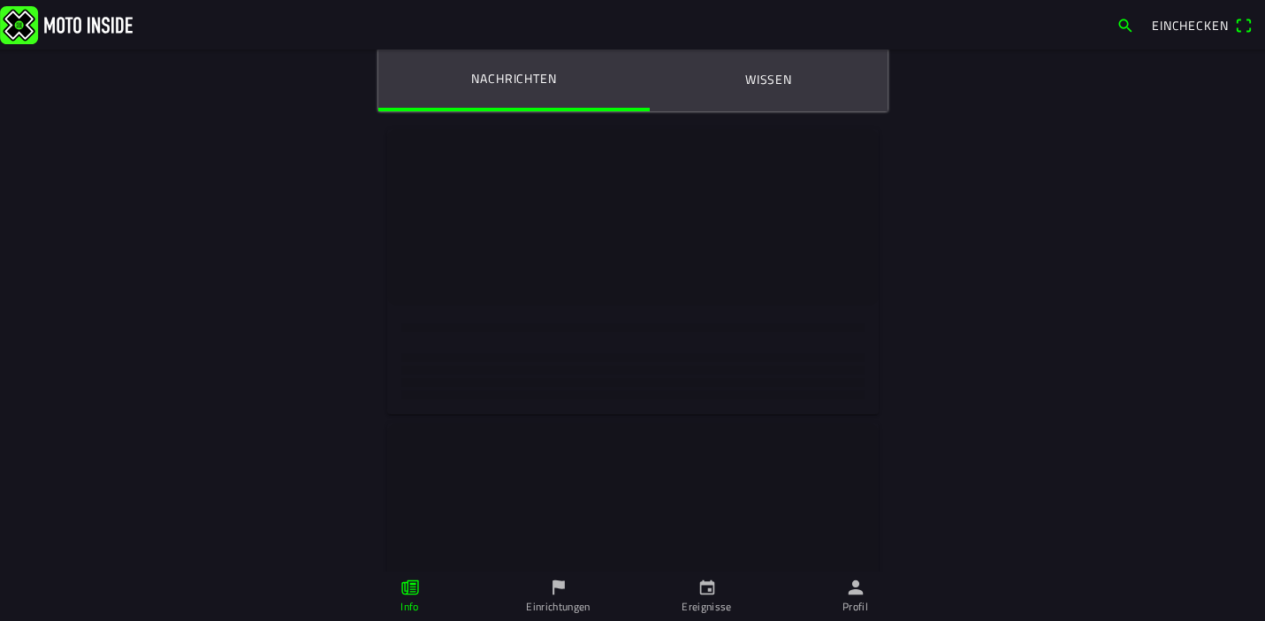
click at [758, 89] on button "Wissen" at bounding box center [769, 80] width 238 height 60
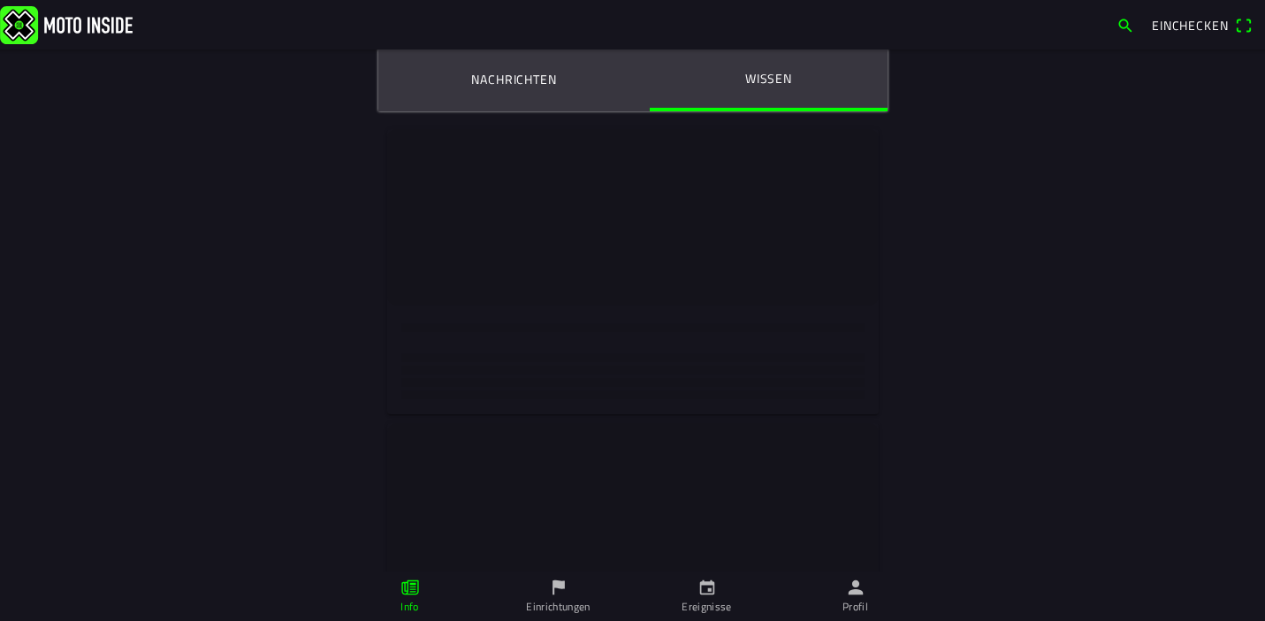
click at [860, 588] on icon "person" at bounding box center [855, 587] width 19 height 19
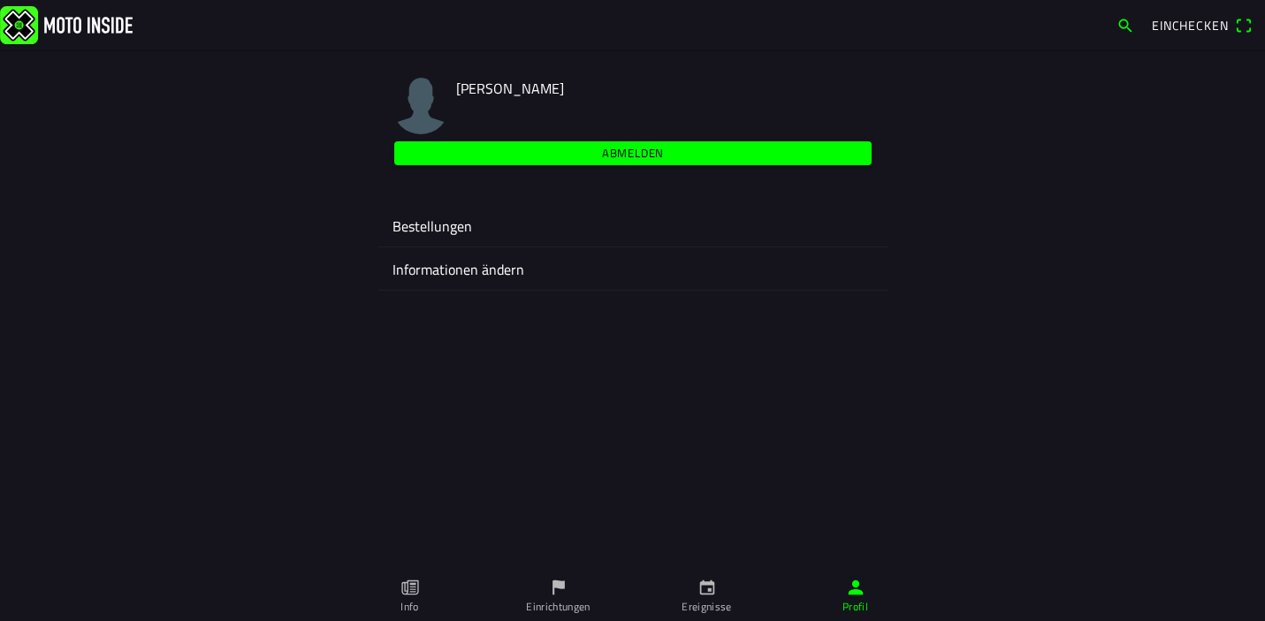
click at [445, 231] on ion-label "Bestellungen" at bounding box center [632, 226] width 481 height 21
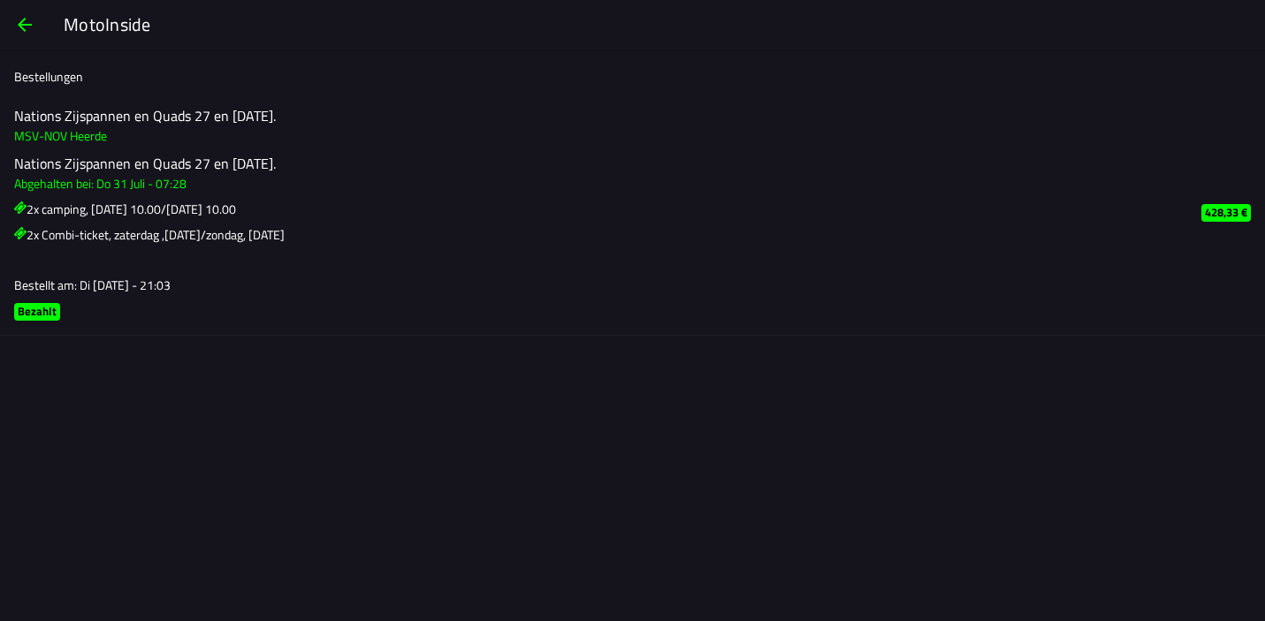
click at [24, 27] on span "button" at bounding box center [24, 25] width 21 height 42
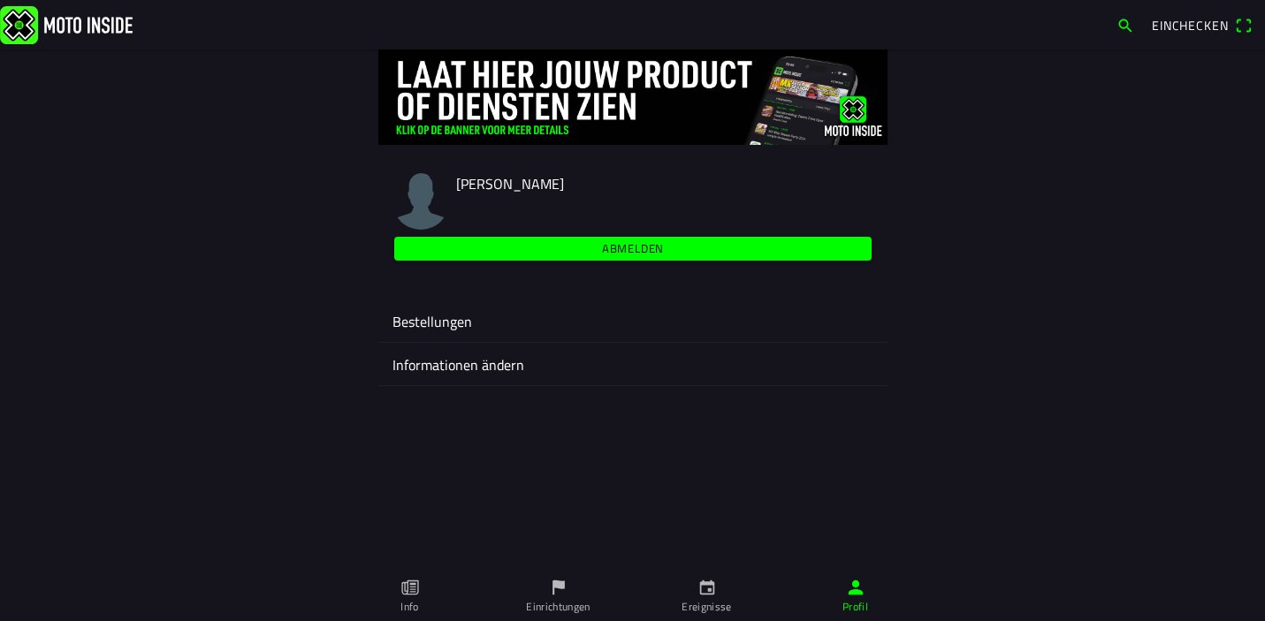
click at [858, 589] on icon "person" at bounding box center [855, 587] width 19 height 19
click at [431, 368] on ion-label "Informationen ändern" at bounding box center [632, 364] width 481 height 21
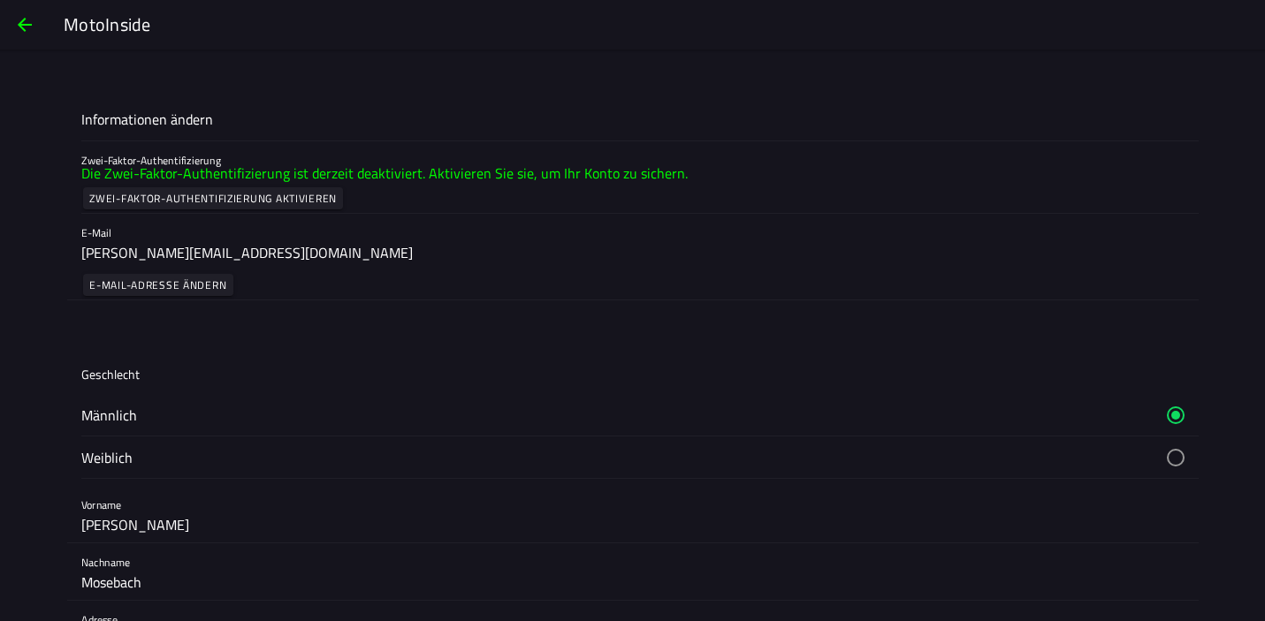
click at [0, 0] on slot "MotoInside" at bounding box center [0, 0] width 0 height 0
click at [19, 24] on span "button" at bounding box center [24, 25] width 21 height 42
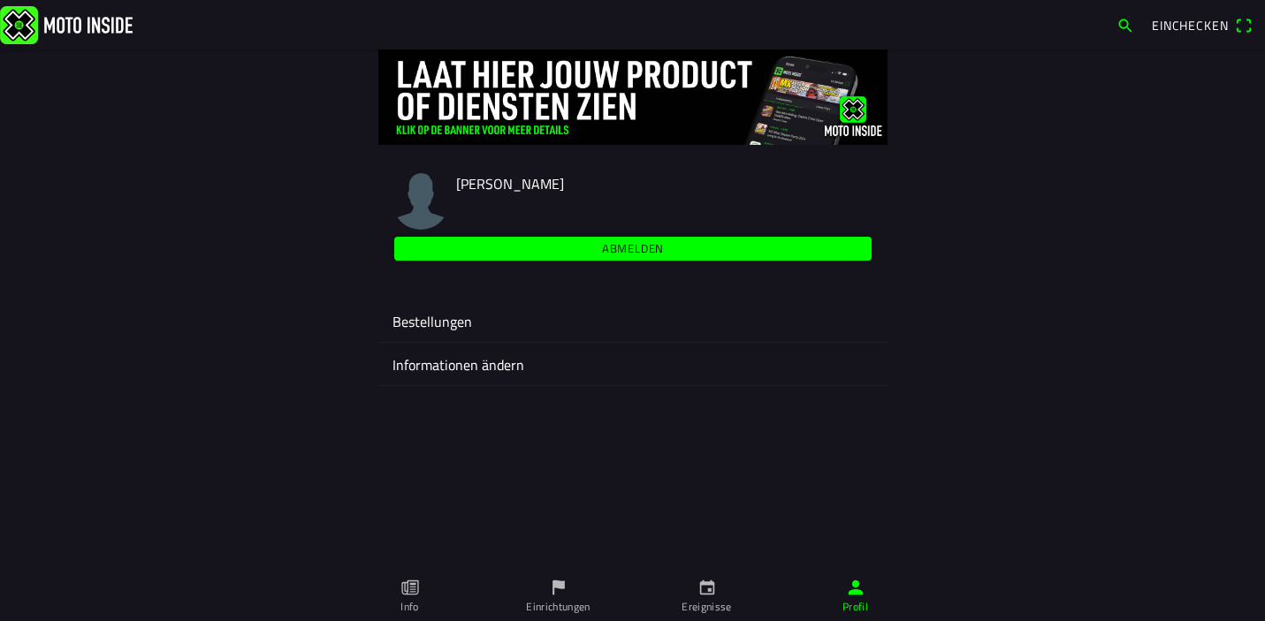
click at [859, 592] on icon "person" at bounding box center [855, 588] width 15 height 15
click at [1187, 27] on span "Einchecken" at bounding box center [1190, 25] width 76 height 19
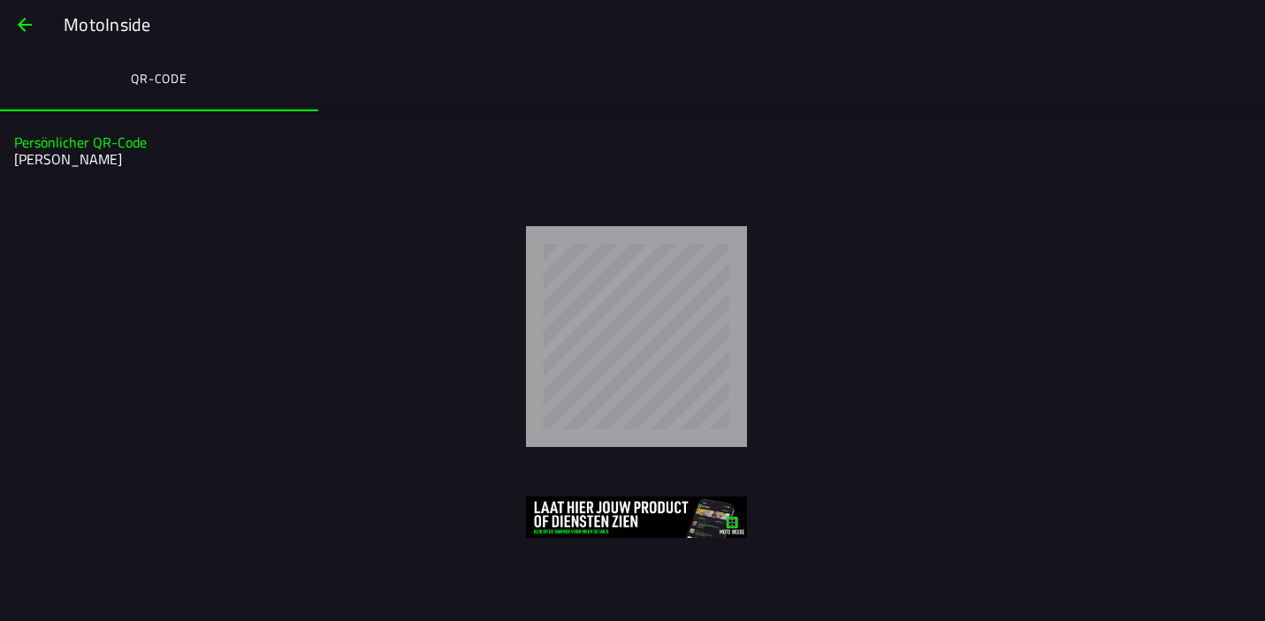
click at [26, 27] on span "button" at bounding box center [24, 25] width 21 height 42
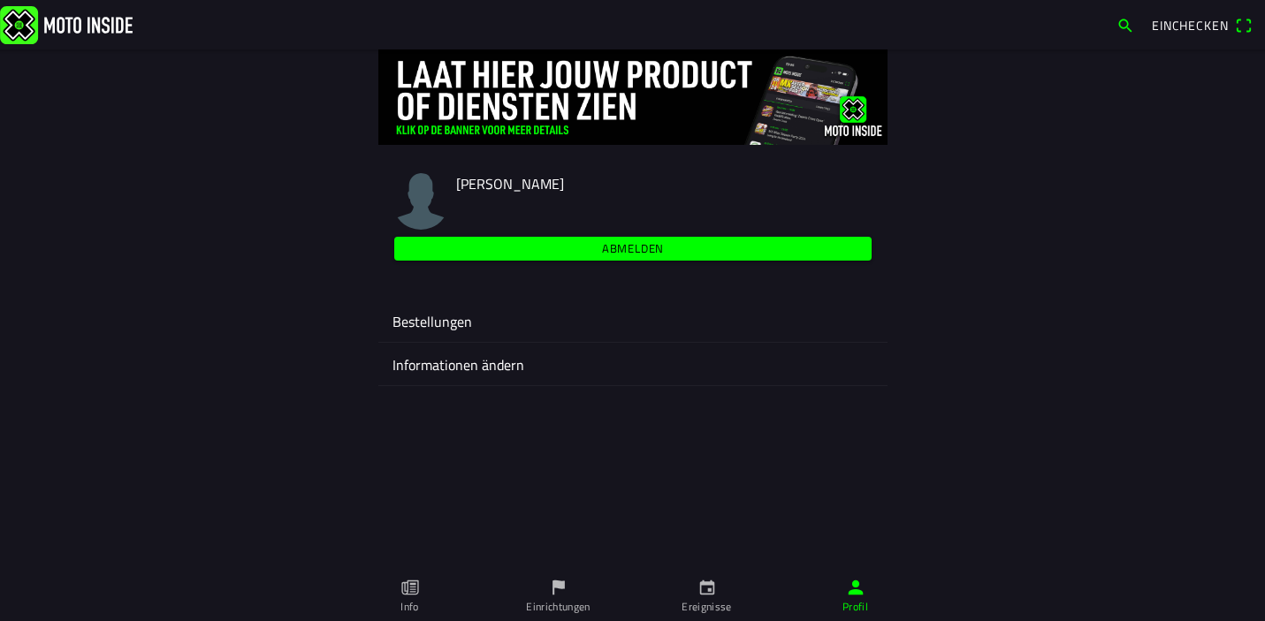
click at [572, 249] on span "Abmelden" at bounding box center [632, 249] width 457 height 24
